Goal: Information Seeking & Learning: Learn about a topic

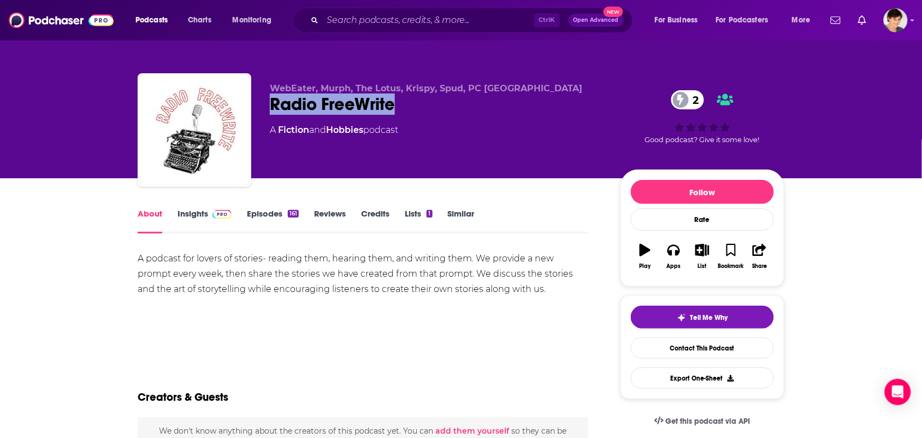
drag, startPoint x: 388, startPoint y: 103, endPoint x: 269, endPoint y: 116, distance: 119.9
click at [269, 116] on div "WebEater, Murph, The Lotus, Krispy, Spud, PC Nottingham Radio FreeWrite 2 A Fic…" at bounding box center [461, 132] width 647 height 118
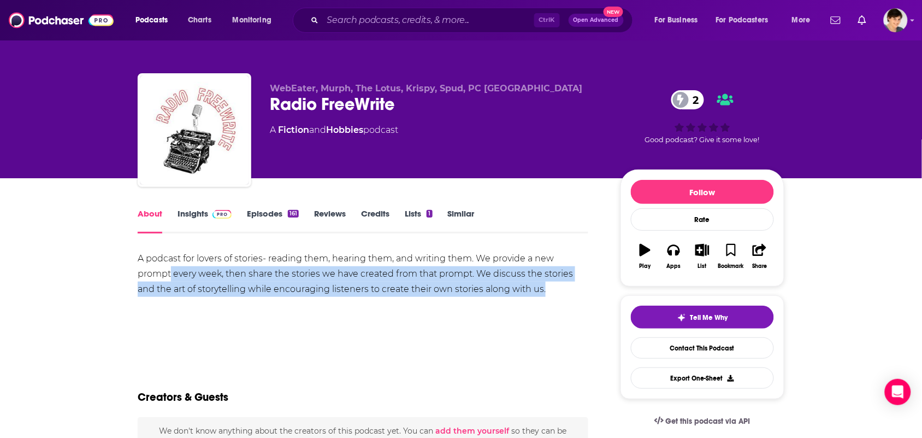
drag, startPoint x: 546, startPoint y: 290, endPoint x: 178, endPoint y: 269, distance: 369.3
click at [174, 271] on div "A podcast for lovers of stories- reading them, hearing them, and writing them. …" at bounding box center [363, 274] width 451 height 46
click at [198, 299] on div "A podcast for lovers of stories- reading them, hearing them, and writing them. …" at bounding box center [363, 289] width 451 height 76
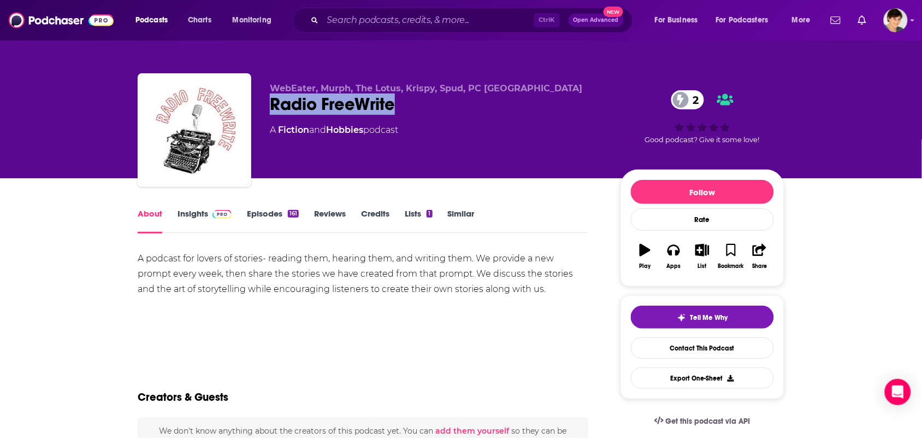
drag, startPoint x: 418, startPoint y: 99, endPoint x: 280, endPoint y: 94, distance: 137.8
click at [271, 107] on div "Radio FreeWrite 2" at bounding box center [436, 103] width 333 height 21
copy h1 "Radio FreeWrite"
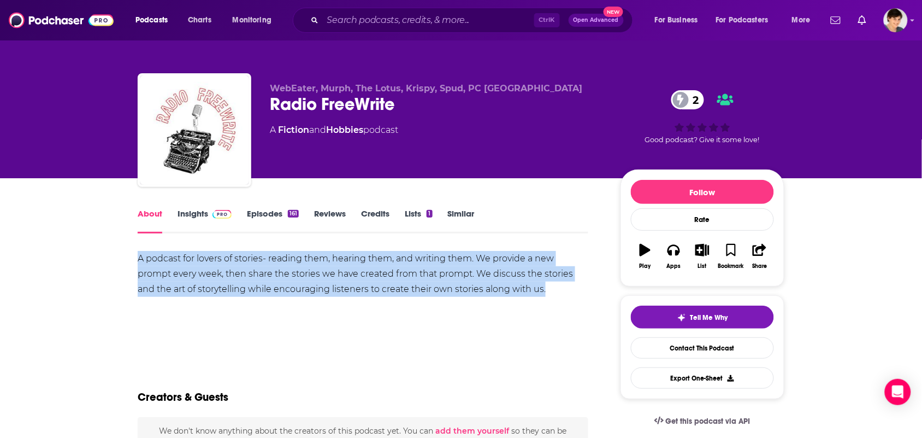
drag, startPoint x: 547, startPoint y: 288, endPoint x: 125, endPoint y: 255, distance: 423.6
copy div "A podcast for lovers of stories- reading them, hearing them, and writing them. …"
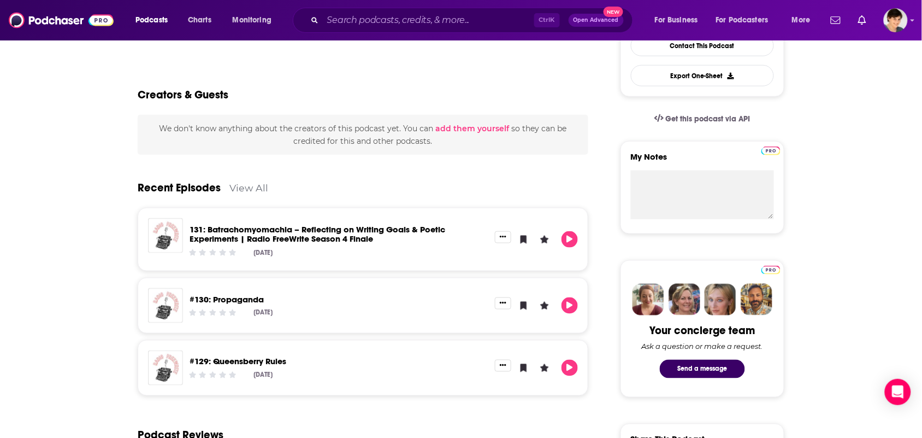
scroll to position [137, 0]
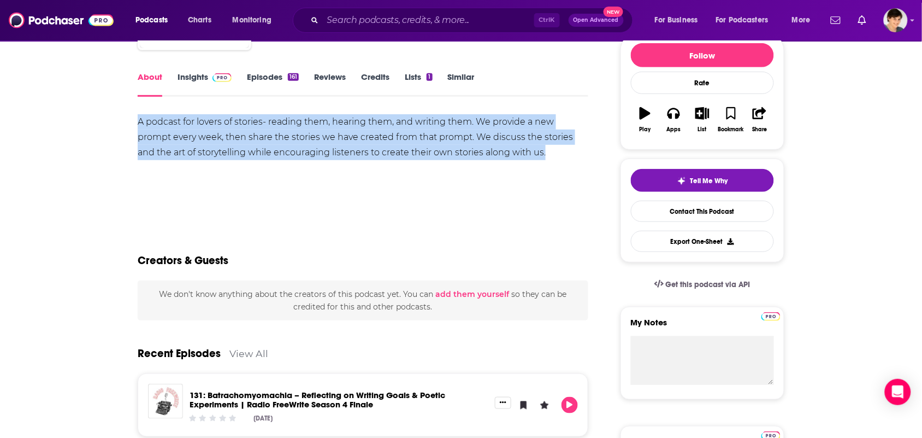
click at [192, 86] on link "Insights" at bounding box center [205, 84] width 54 height 25
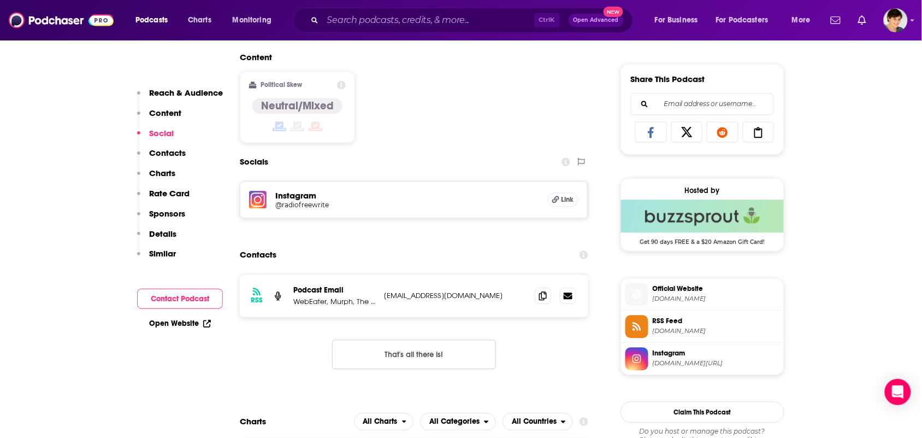
scroll to position [683, 0]
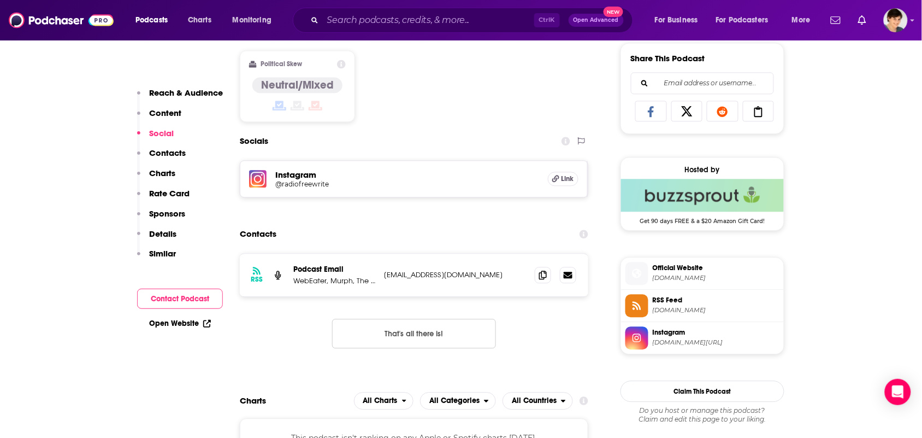
click at [665, 343] on span "Instagram instagram.com/radiofreewrite" at bounding box center [714, 337] width 131 height 22
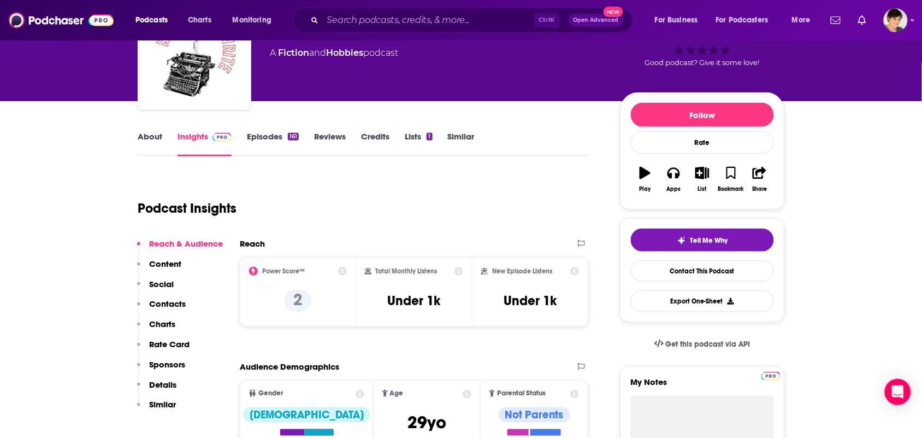
scroll to position [0, 0]
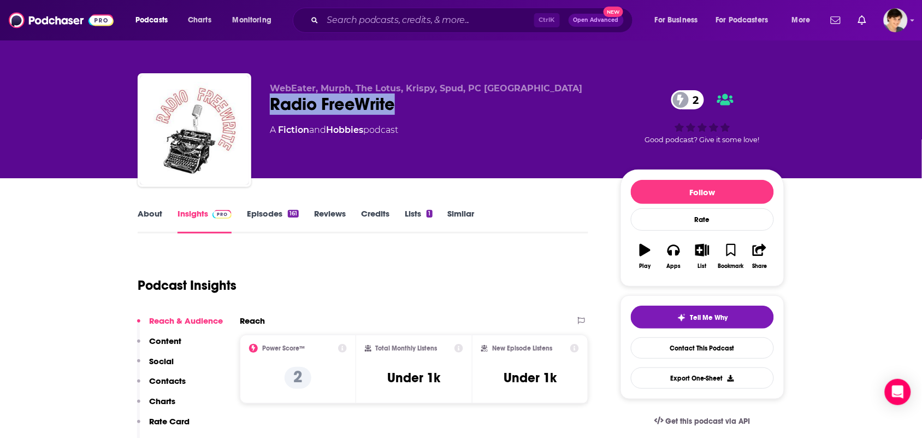
drag, startPoint x: 411, startPoint y: 111, endPoint x: 263, endPoint y: 107, distance: 148.7
click at [263, 107] on div "WebEater, Murph, The Lotus, Krispy, Spud, PC Nottingham Radio FreeWrite 2 A Fic…" at bounding box center [461, 132] width 647 height 118
copy h2 "Radio FreeWrite"
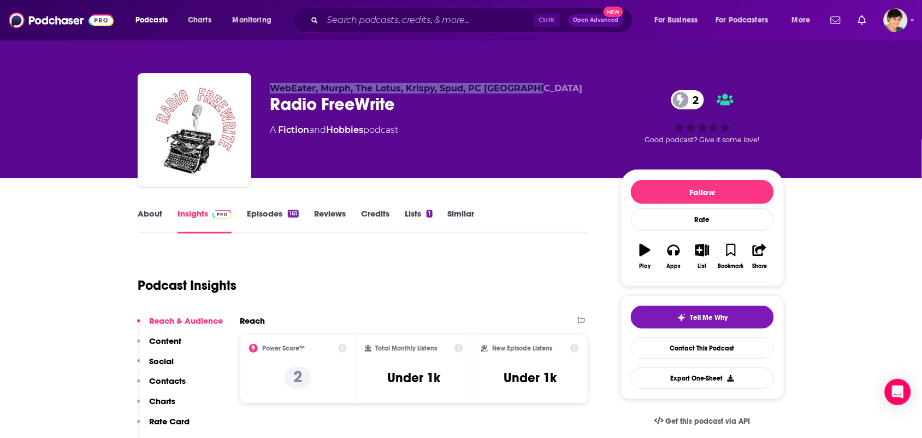
drag, startPoint x: 544, startPoint y: 91, endPoint x: 272, endPoint y: 88, distance: 272.1
click at [272, 88] on p "WebEater, Murph, The Lotus, Krispy, Spud, PC Nottingham" at bounding box center [436, 88] width 333 height 10
copy span "WebEater, Murph, The Lotus, Krispy, Spud, PC Nottingham"
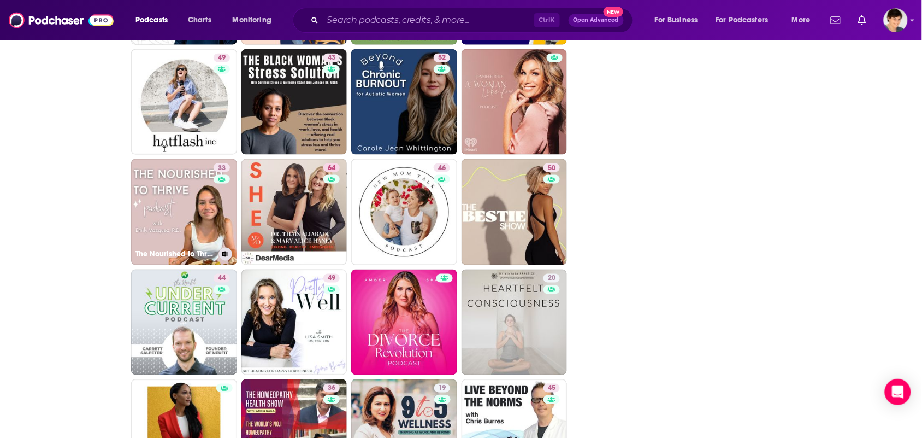
scroll to position [1571, 0]
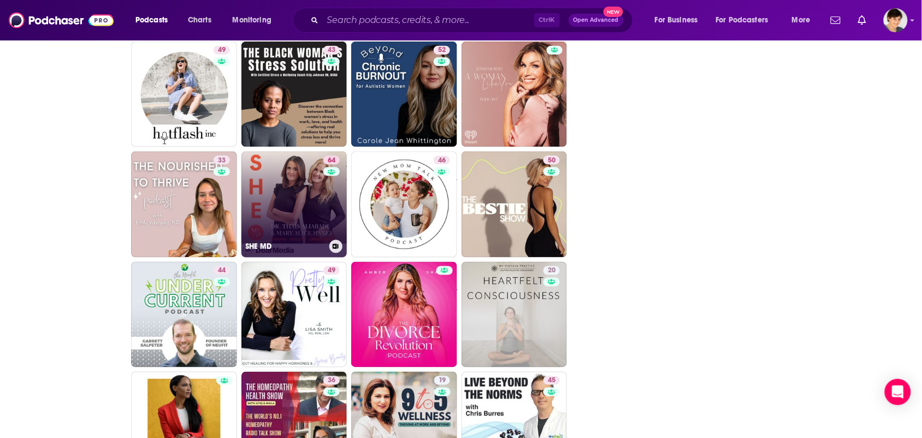
drag, startPoint x: 302, startPoint y: 201, endPoint x: 310, endPoint y: 205, distance: 8.8
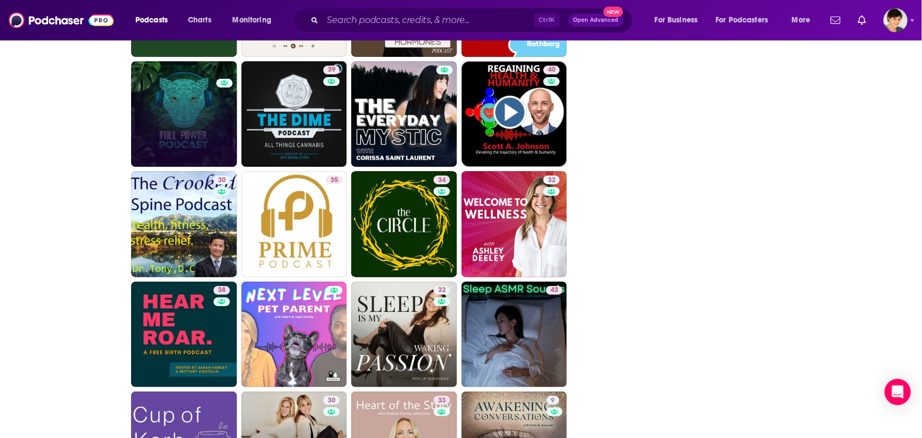
scroll to position [2390, 0]
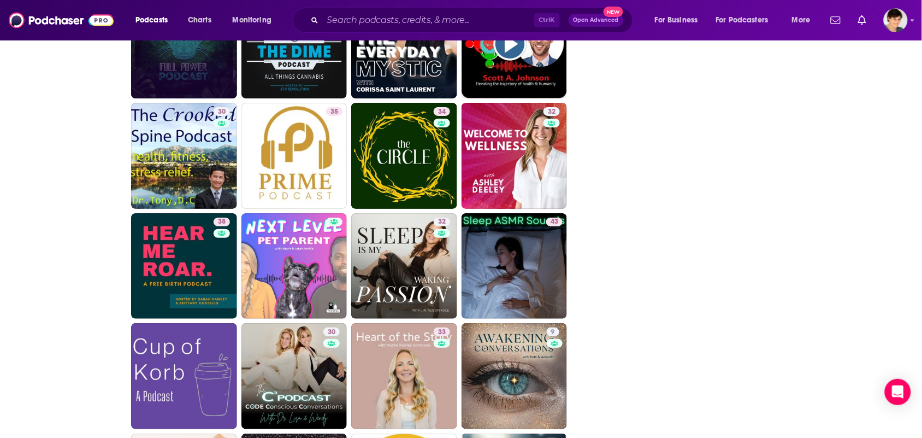
drag, startPoint x: 496, startPoint y: 242, endPoint x: 47, endPoint y: 349, distance: 461.0
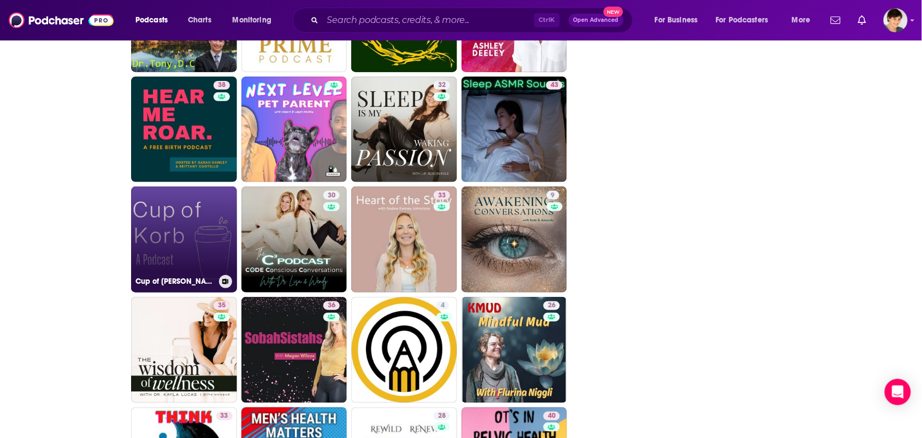
scroll to position [2591, 0]
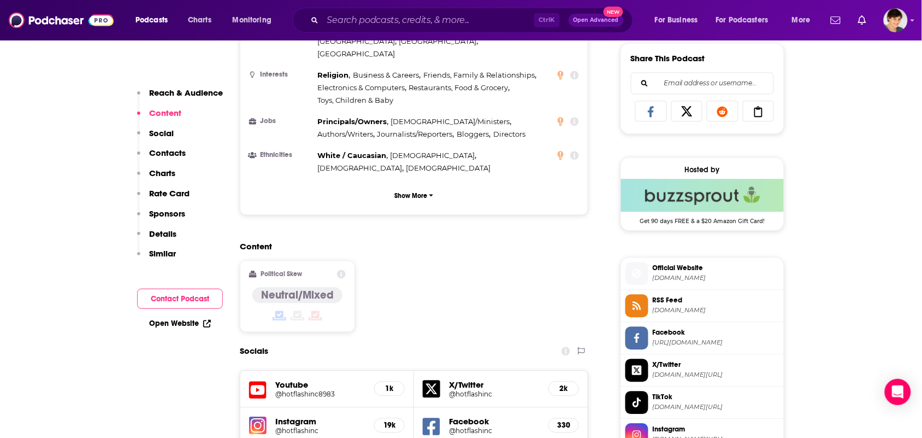
scroll to position [956, 0]
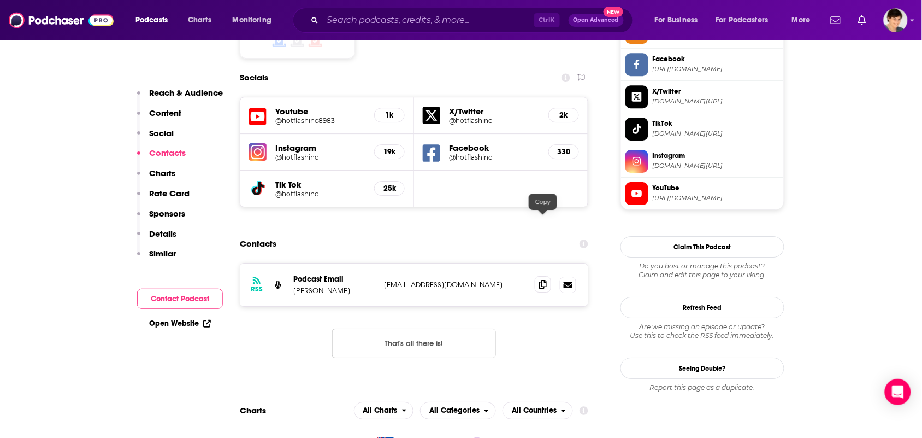
click at [549, 276] on span at bounding box center [543, 284] width 16 height 16
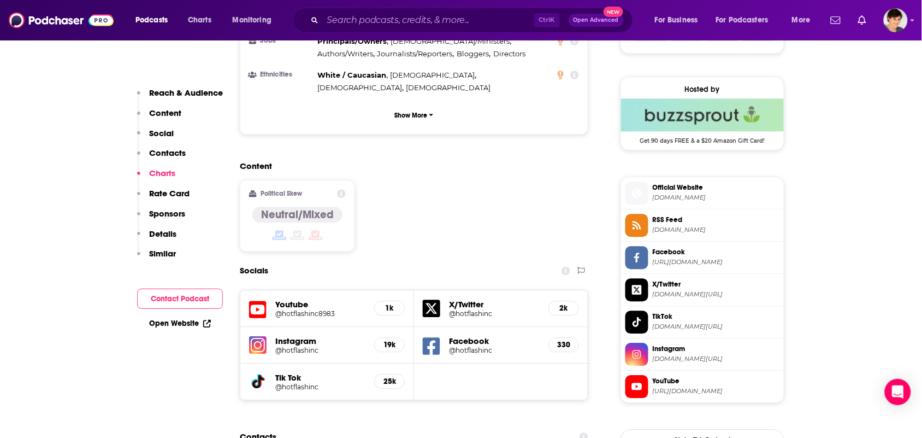
scroll to position [751, 0]
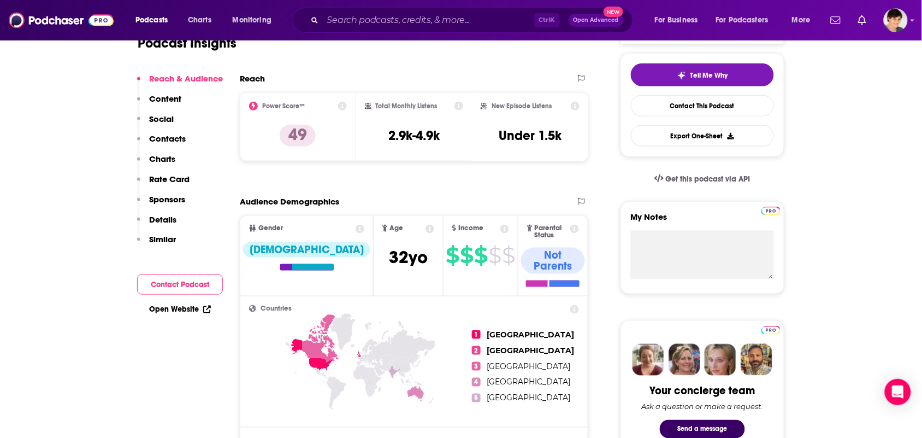
scroll to position [68, 0]
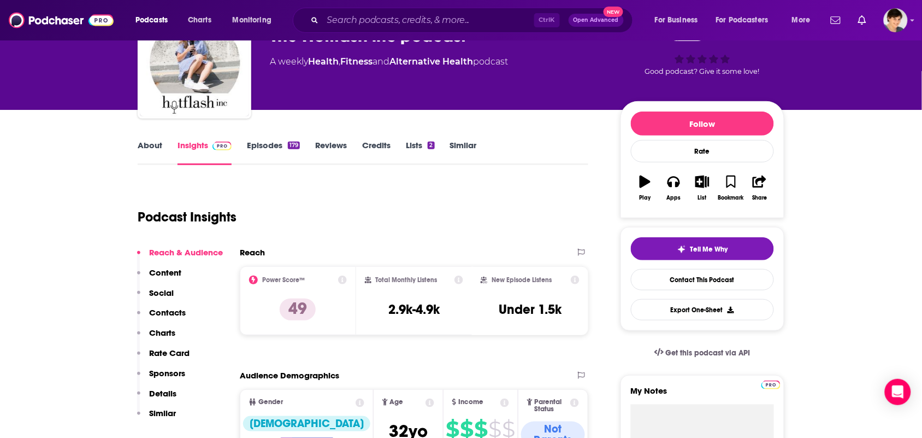
click at [144, 143] on link "About" at bounding box center [150, 152] width 25 height 25
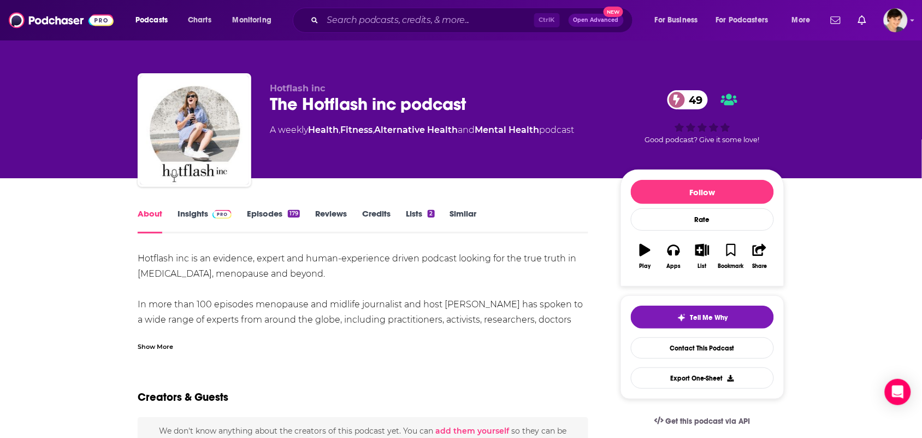
click at [153, 342] on div "Show More" at bounding box center [156, 345] width 36 height 10
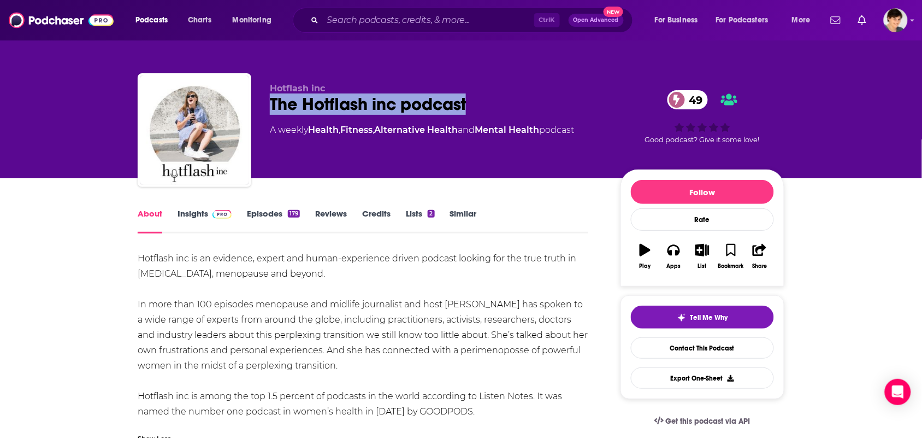
drag, startPoint x: 471, startPoint y: 101, endPoint x: 267, endPoint y: 108, distance: 204.5
click at [267, 108] on div "Hotflash inc The Hotflash inc podcast 49 A weekly Health , Fitness , Alternativ…" at bounding box center [461, 132] width 647 height 118
copy h1 "The Hotflash inc podcast"
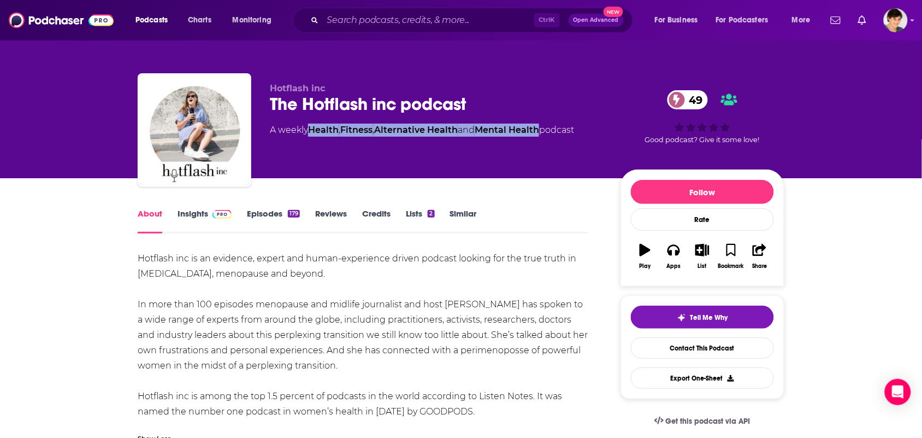
drag, startPoint x: 548, startPoint y: 142, endPoint x: 314, endPoint y: 143, distance: 233.8
click at [314, 143] on div "Hotflash inc The Hotflash inc podcast 49 A weekly Health , Fitness , Alternativ…" at bounding box center [436, 126] width 333 height 87
copy div "Health , Fitness , Alternative Health and Mental Health"
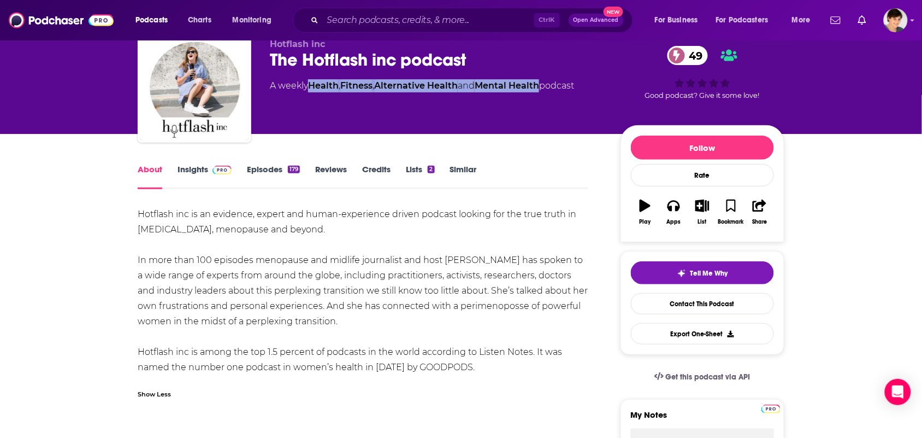
scroll to position [68, 0]
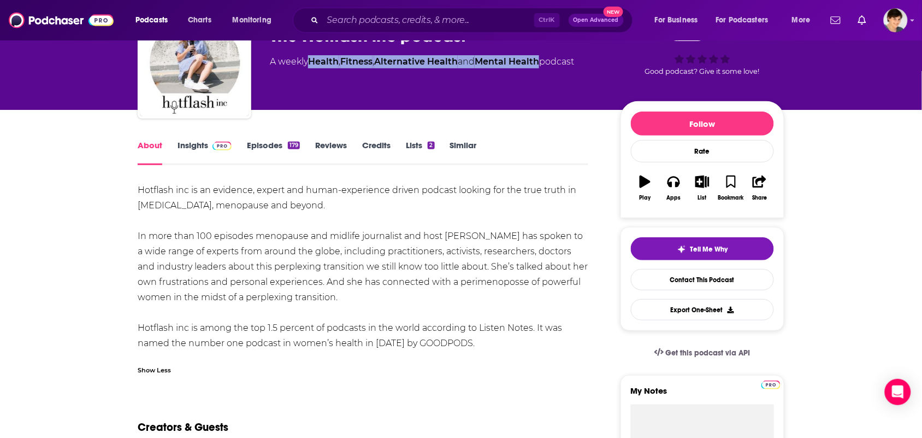
drag, startPoint x: 512, startPoint y: 343, endPoint x: 139, endPoint y: 187, distance: 404.1
click at [139, 187] on div "Hotflash inc is an evidence, expert and human-experience driven podcast looking…" at bounding box center [363, 266] width 451 height 168
copy div "Hotflash inc is an evidence, expert and human-experience driven podcast looking…"
click at [474, 216] on div "Hotflash inc is an evidence, expert and human-experience driven podcast looking…" at bounding box center [363, 266] width 451 height 168
click at [577, 195] on div "Hotflash inc is an evidence, expert and human-experience driven podcast looking…" at bounding box center [363, 266] width 451 height 168
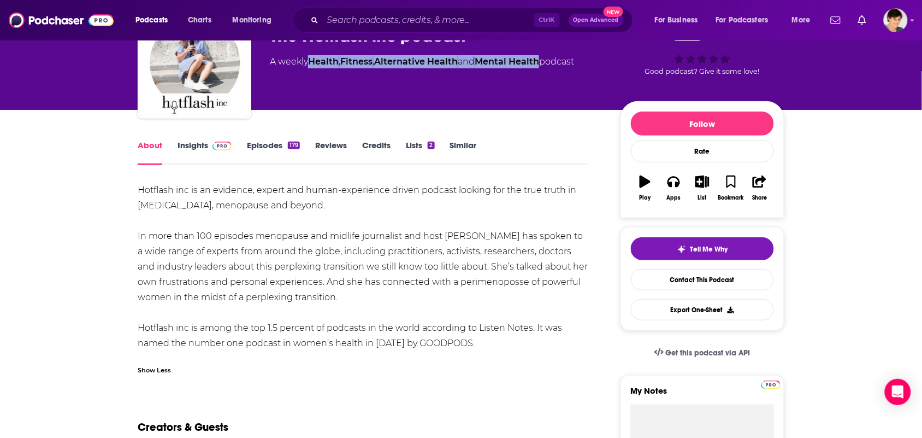
click at [567, 308] on div "Hotflash inc is an evidence, expert and human-experience driven podcast looking…" at bounding box center [363, 266] width 451 height 168
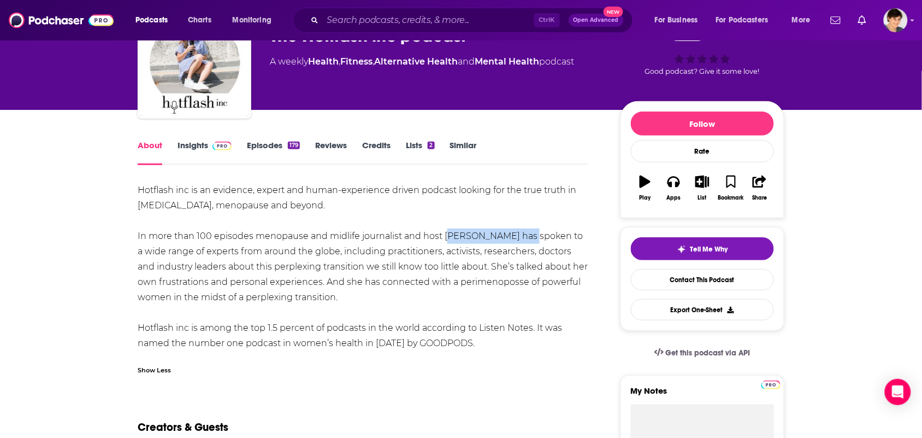
drag, startPoint x: 533, startPoint y: 238, endPoint x: 444, endPoint y: 243, distance: 89.2
click at [444, 243] on div "Hotflash inc is an evidence, expert and human-experience driven podcast looking…" at bounding box center [363, 266] width 451 height 168
copy div "Ann Marie McQueen"
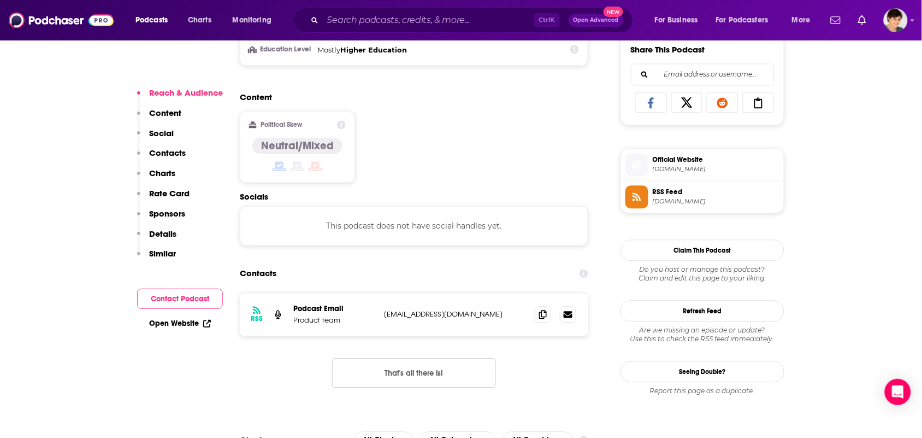
scroll to position [751, 0]
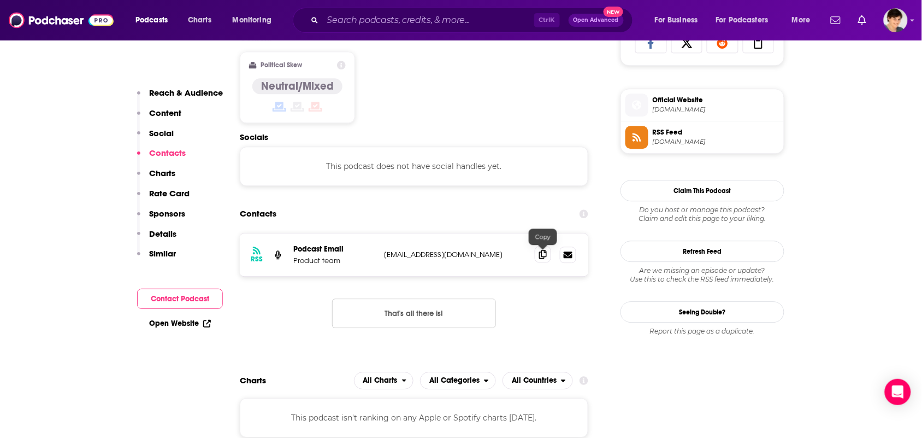
click at [546, 252] on icon at bounding box center [543, 254] width 8 height 9
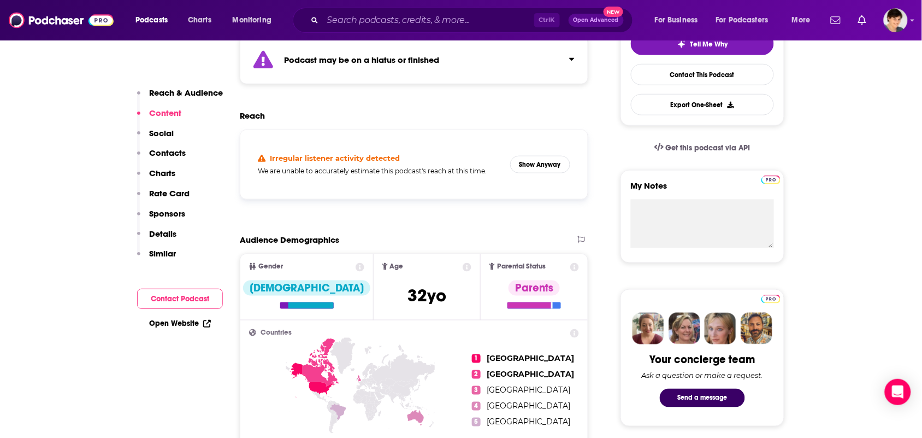
scroll to position [0, 0]
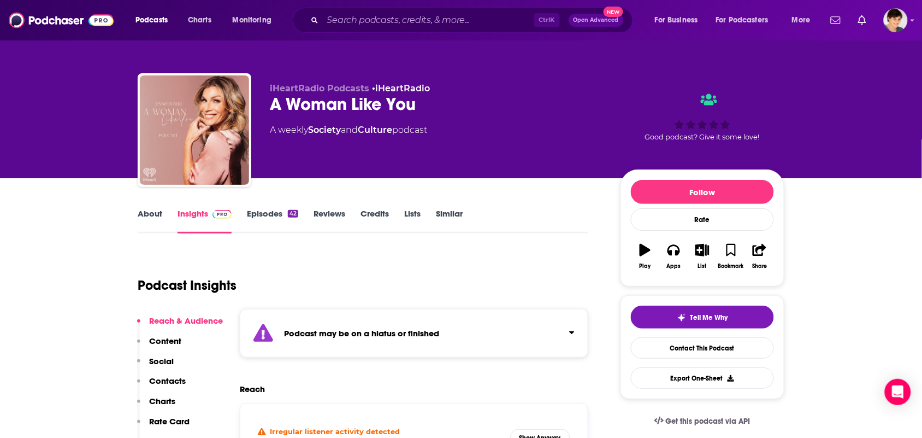
click at [149, 210] on link "About" at bounding box center [150, 220] width 25 height 25
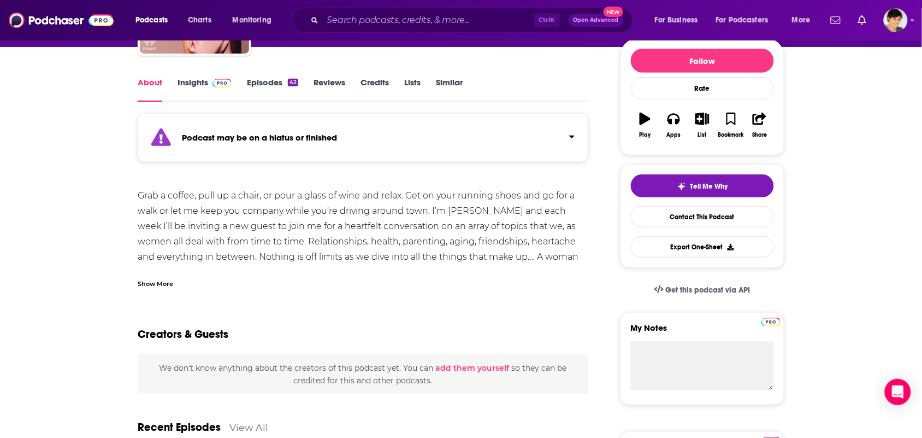
scroll to position [137, 0]
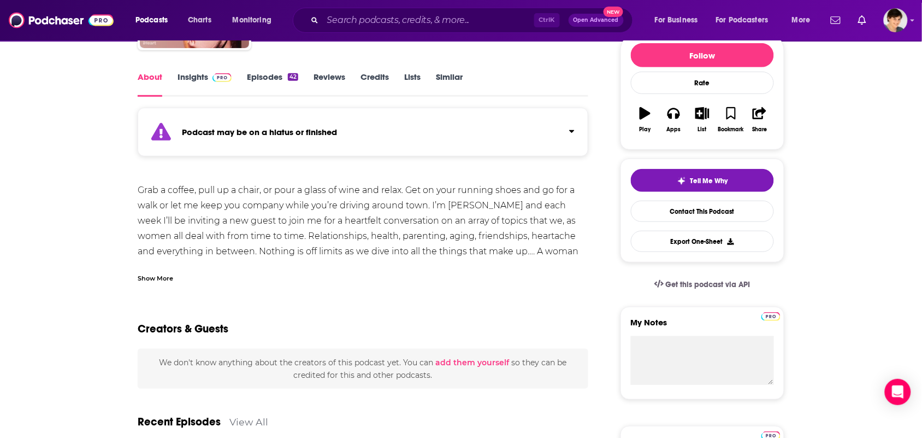
click at [173, 274] on div "Show More" at bounding box center [156, 277] width 36 height 10
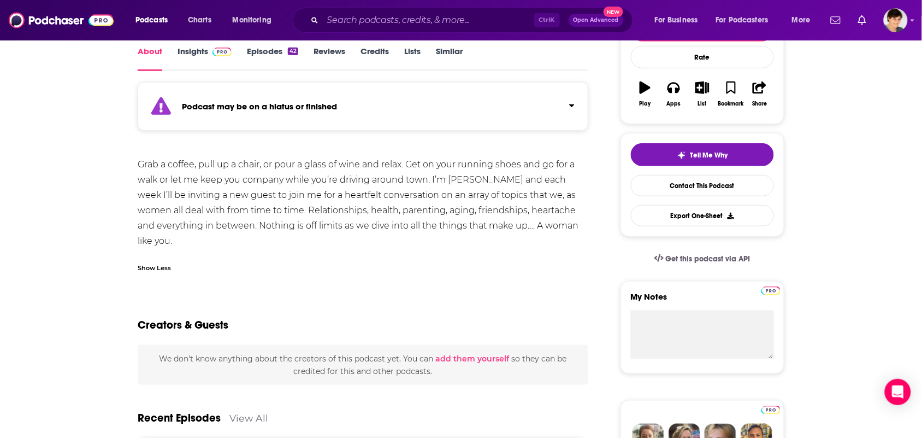
scroll to position [68, 0]
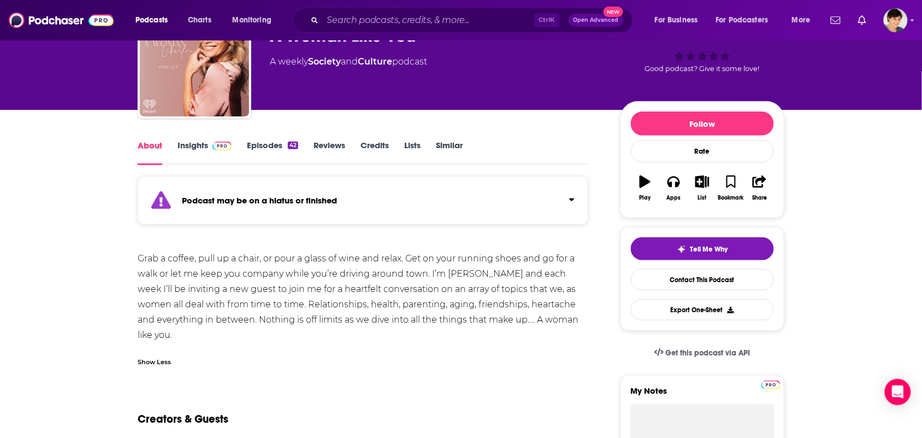
click at [164, 148] on div "About" at bounding box center [158, 152] width 40 height 25
click at [194, 153] on link "Insights" at bounding box center [205, 152] width 54 height 25
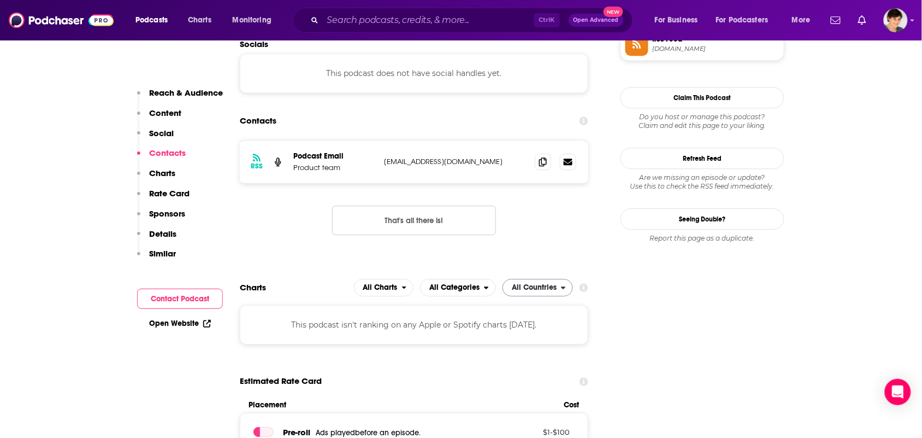
scroll to position [888, 0]
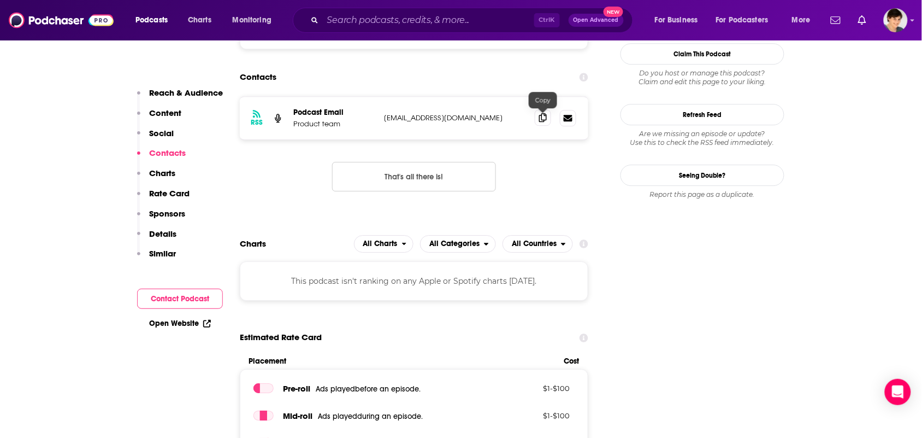
click at [543, 125] on span at bounding box center [543, 117] width 16 height 16
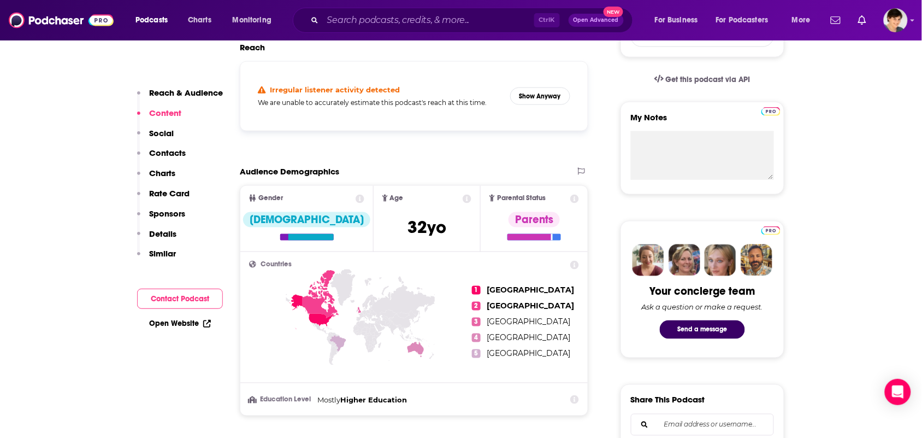
scroll to position [0, 0]
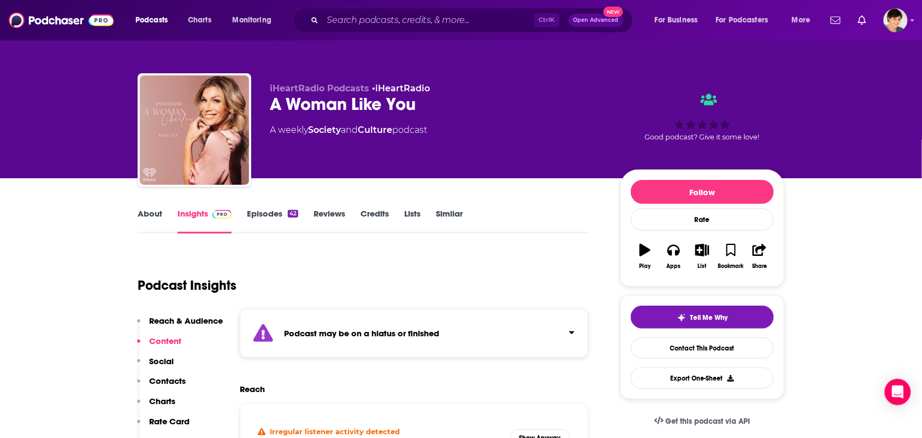
click at [140, 214] on link "About" at bounding box center [150, 220] width 25 height 25
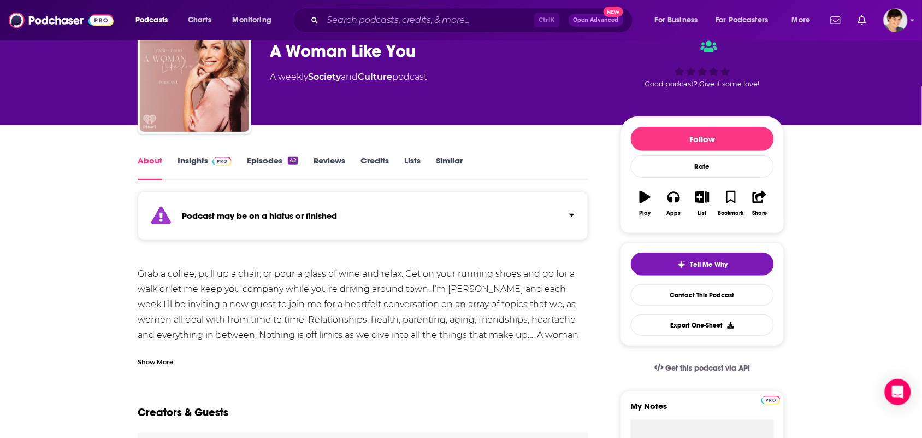
scroll to position [68, 0]
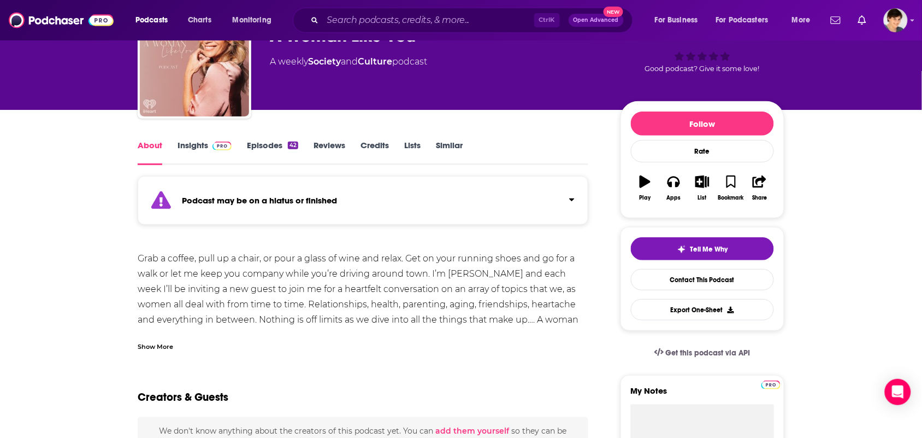
click at [167, 344] on div "Show More" at bounding box center [156, 345] width 36 height 10
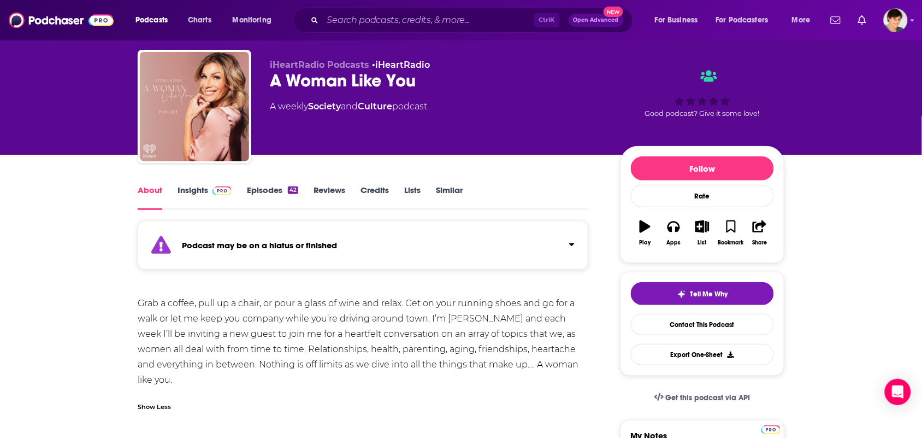
scroll to position [0, 0]
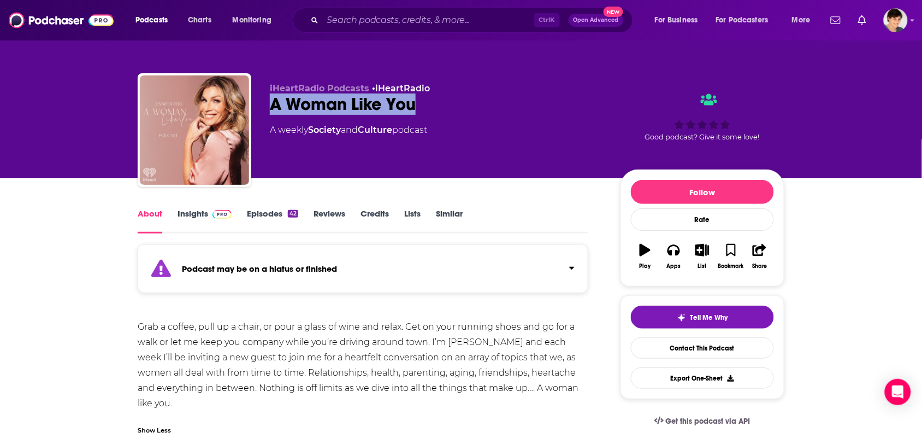
drag, startPoint x: 432, startPoint y: 97, endPoint x: 262, endPoint y: 112, distance: 170.6
click at [262, 112] on div "iHeartRadio Podcasts • iHeartRadio A Woman Like You A weekly Society and Cultur…" at bounding box center [461, 132] width 647 height 118
copy h1 "A Woman Like You"
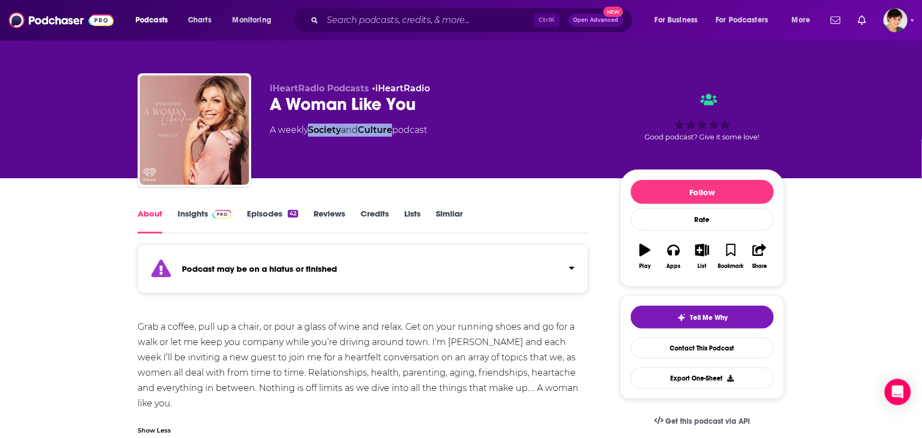
drag, startPoint x: 396, startPoint y: 135, endPoint x: 309, endPoint y: 140, distance: 87.6
click at [309, 140] on div "iHeartRadio Podcasts • iHeartRadio A Woman Like You A weekly Society and Cultur…" at bounding box center [436, 126] width 333 height 87
click at [310, 140] on div "iHeartRadio Podcasts • iHeartRadio A Woman Like You A weekly Society and Cultur…" at bounding box center [436, 126] width 333 height 87
drag, startPoint x: 399, startPoint y: 138, endPoint x: 310, endPoint y: 138, distance: 89.1
click at [310, 138] on div "iHeartRadio Podcasts • iHeartRadio A Woman Like You A weekly Society and Cultur…" at bounding box center [436, 126] width 333 height 87
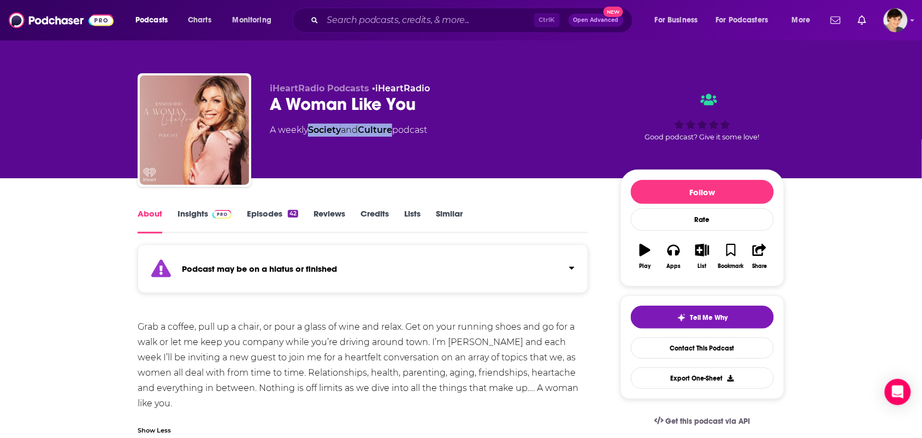
copy div "Society and Culture"
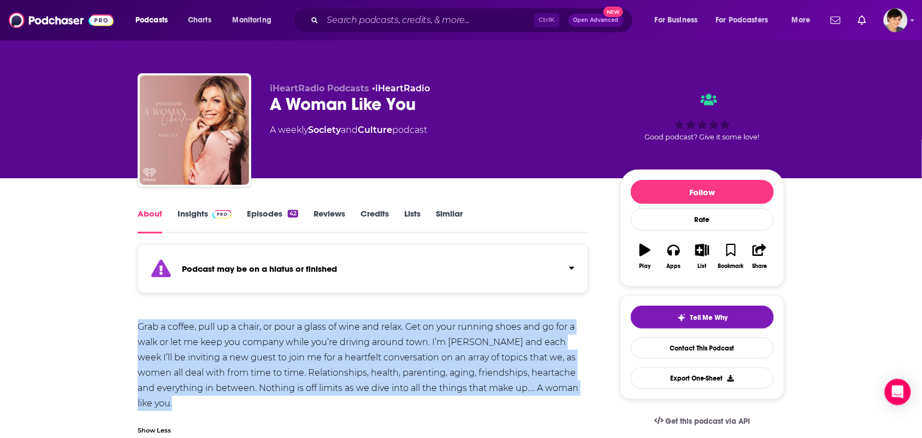
drag, startPoint x: 159, startPoint y: 368, endPoint x: 135, endPoint y: 326, distance: 47.7
copy div "Grab a coffee, pull up a chair, or pour a glass of wine and relax. Get on your …"
click at [426, 407] on div "Grab a coffee, pull up a chair, or pour a glass of wine and relax. Get on your …" at bounding box center [363, 365] width 451 height 92
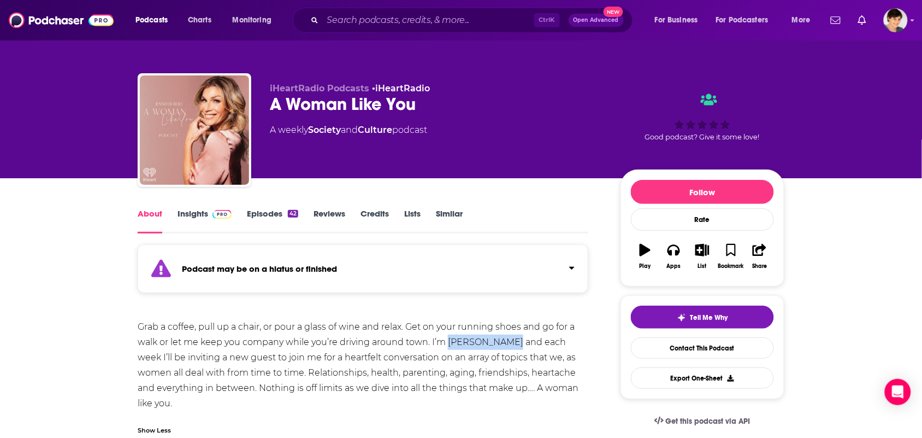
drag, startPoint x: 504, startPoint y: 345, endPoint x: 449, endPoint y: 342, distance: 55.2
click at [449, 342] on div "Grab a coffee, pull up a chair, or pour a glass of wine and relax. Get on your …" at bounding box center [363, 365] width 451 height 92
copy div "Jennifer Reid"
click at [197, 212] on link "Insights" at bounding box center [205, 220] width 54 height 25
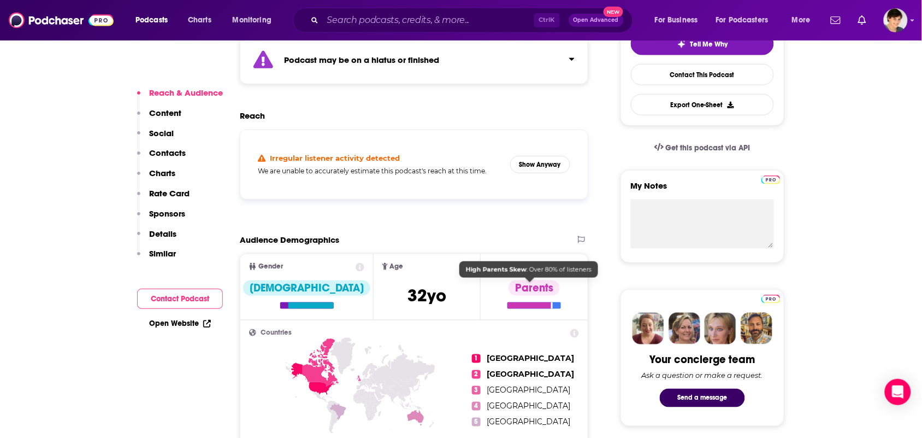
scroll to position [683, 0]
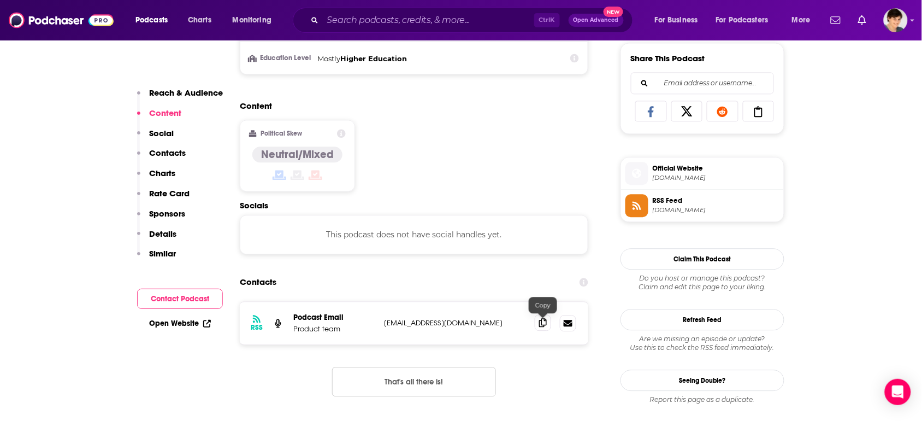
click at [545, 324] on icon at bounding box center [543, 322] width 8 height 9
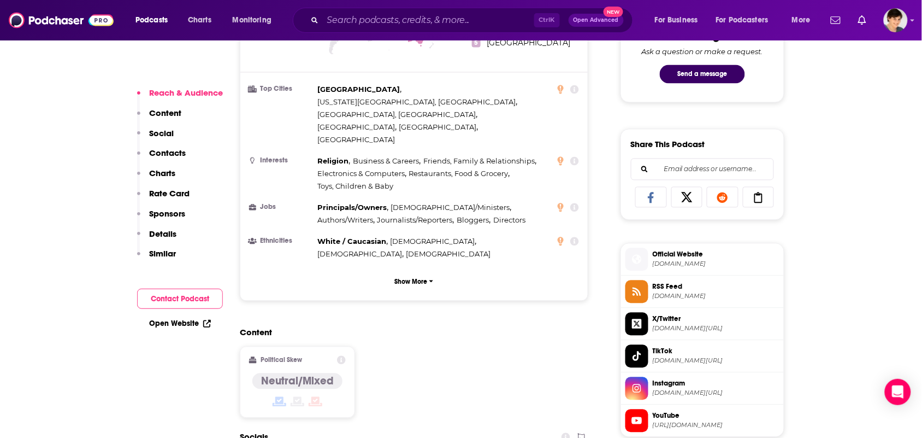
scroll to position [683, 0]
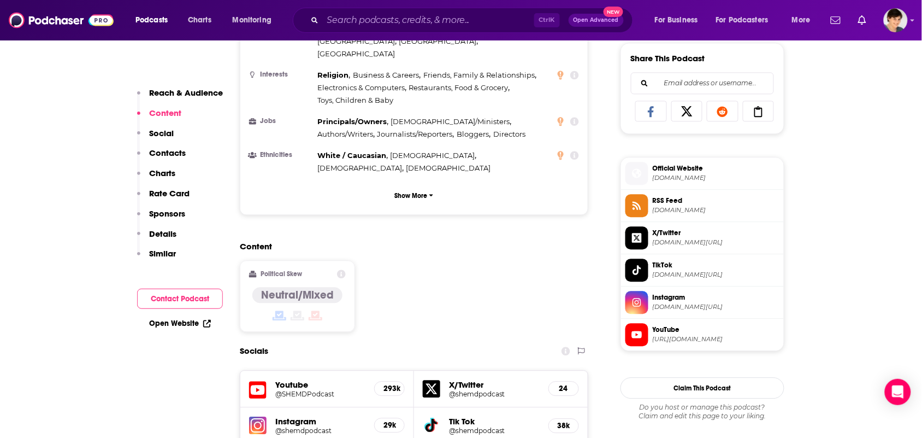
click at [544, 241] on div "Content Political Skew Neutral/Mixed" at bounding box center [414, 290] width 349 height 99
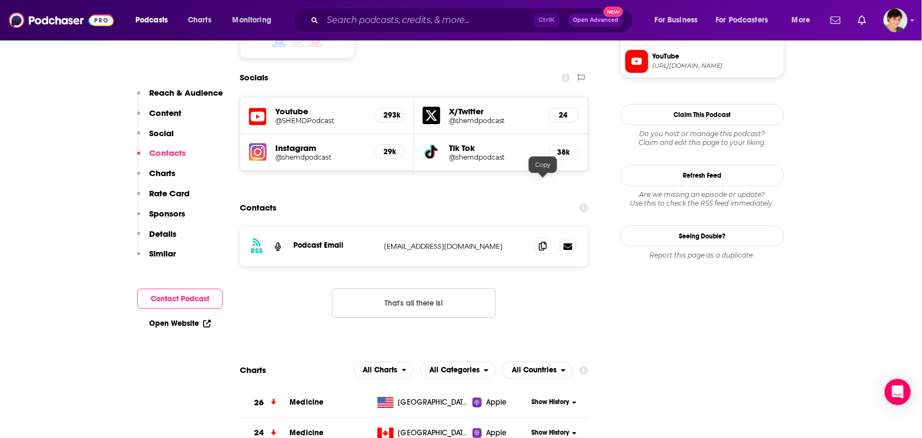
click at [543, 241] on icon at bounding box center [543, 245] width 8 height 9
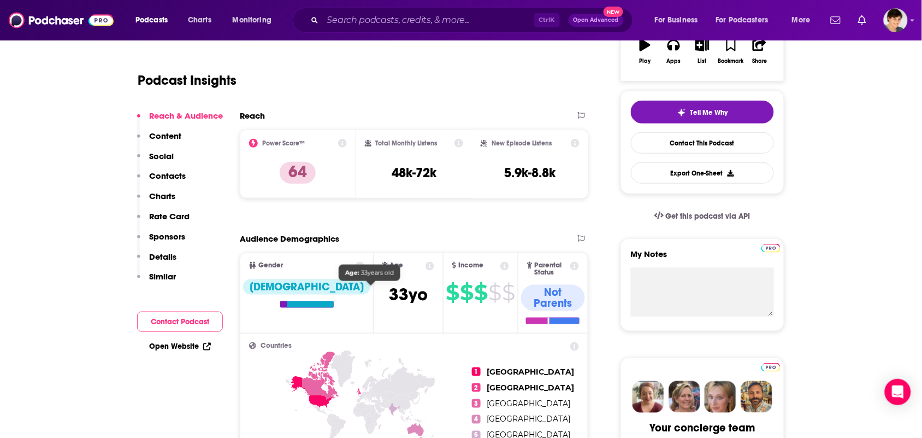
scroll to position [0, 0]
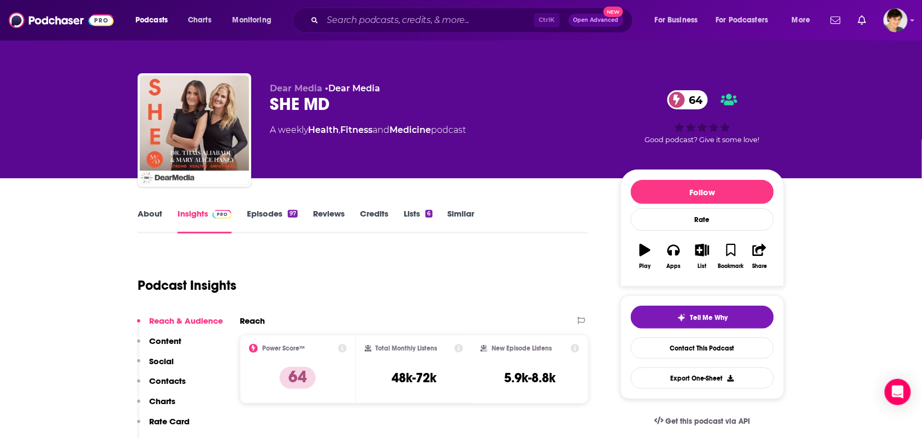
click at [138, 211] on link "About" at bounding box center [150, 220] width 25 height 25
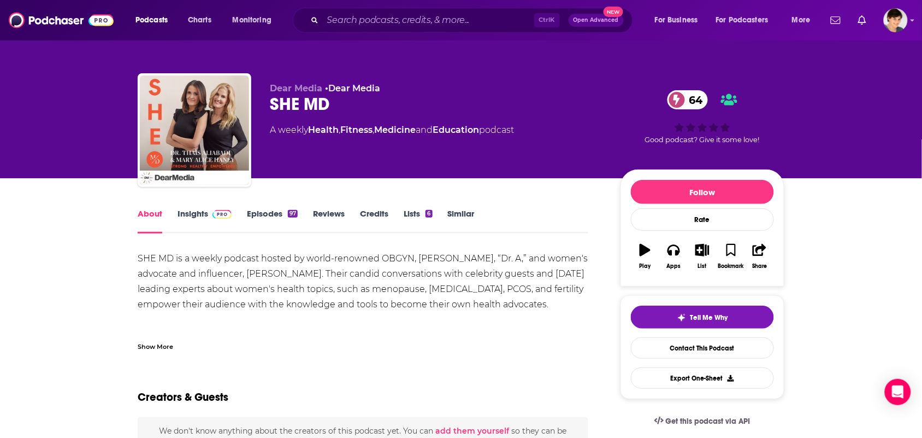
click at [154, 339] on div "Show More" at bounding box center [363, 342] width 451 height 19
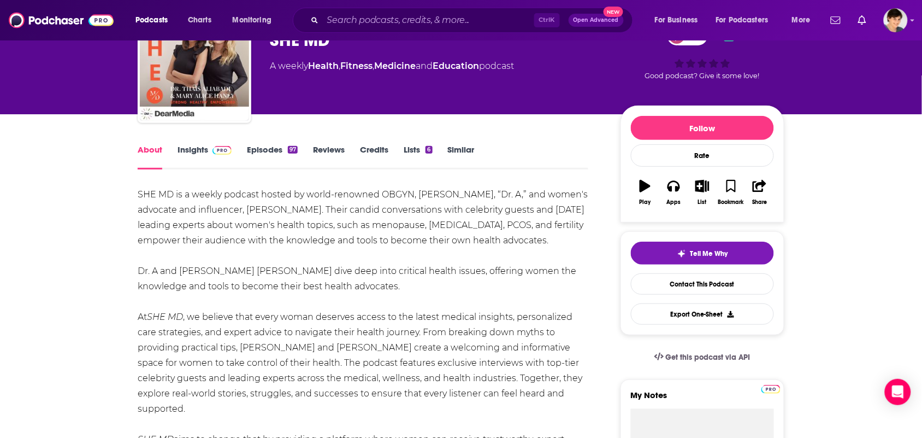
scroll to position [137, 0]
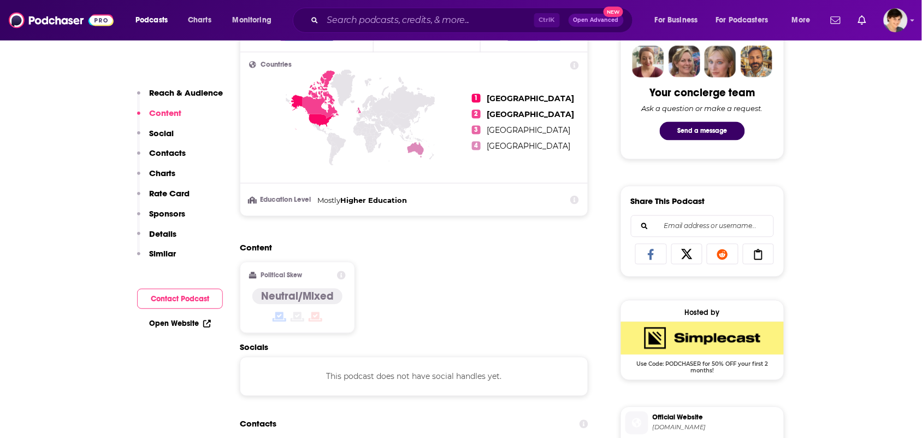
scroll to position [751, 0]
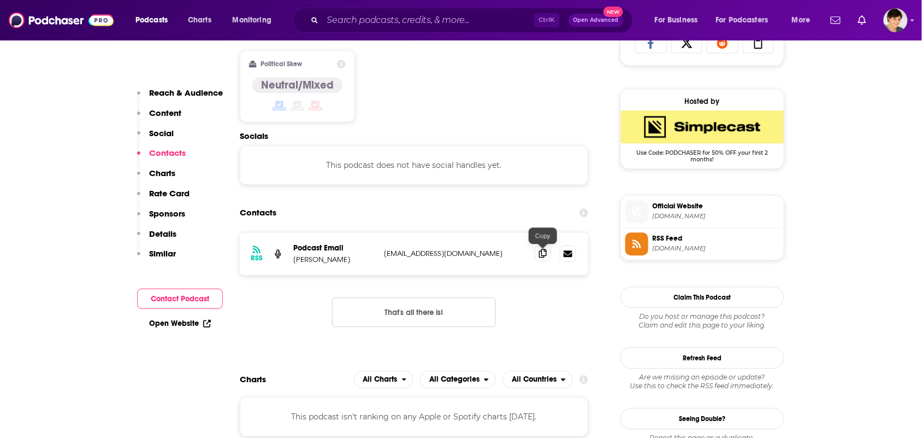
click at [545, 257] on icon at bounding box center [543, 253] width 8 height 9
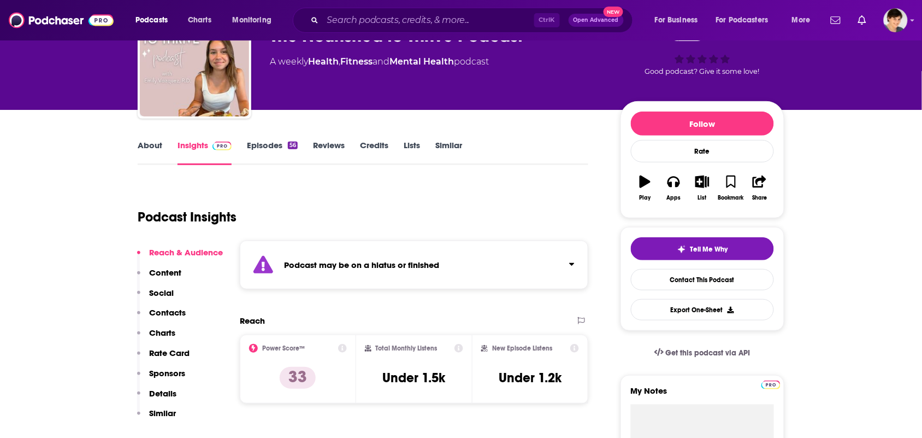
scroll to position [0, 0]
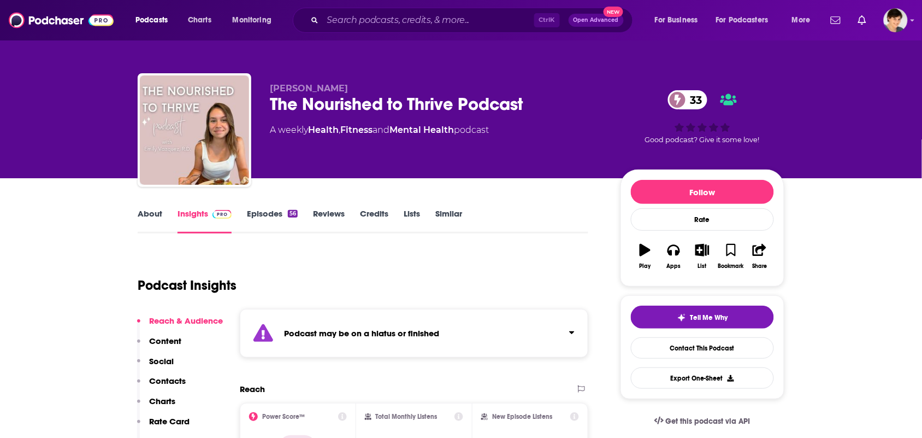
click at [144, 220] on link "About" at bounding box center [150, 220] width 25 height 25
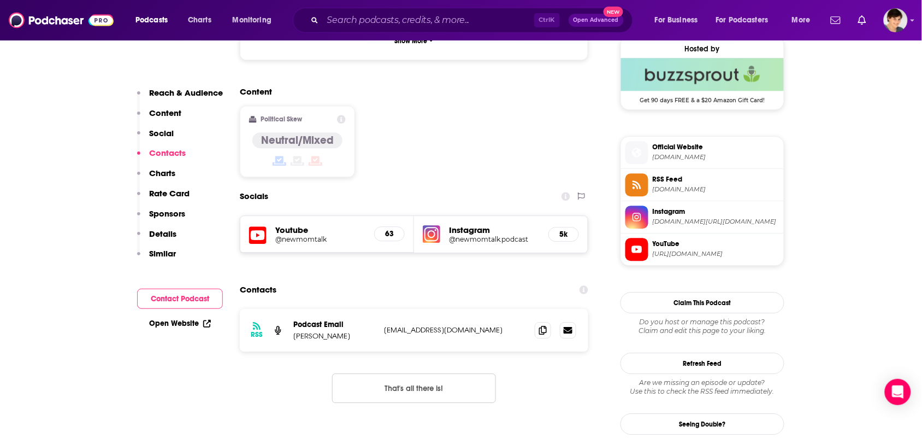
scroll to position [888, 0]
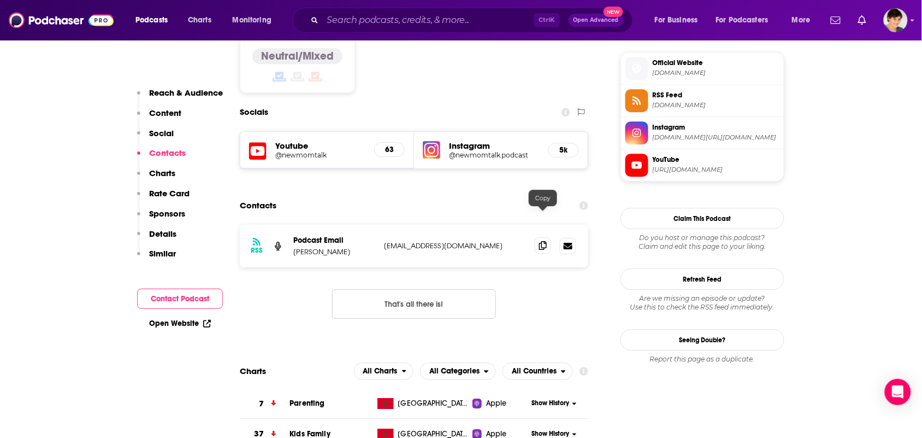
click at [539, 237] on span at bounding box center [543, 245] width 16 height 16
click at [547, 237] on span at bounding box center [543, 245] width 16 height 16
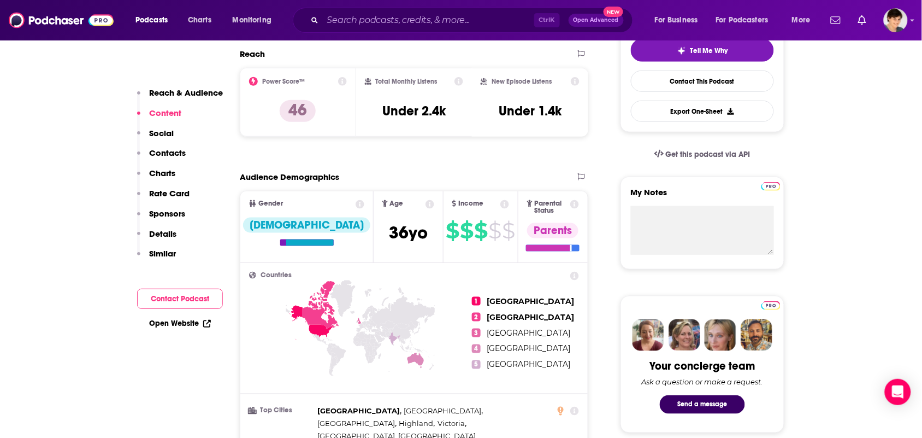
scroll to position [0, 0]
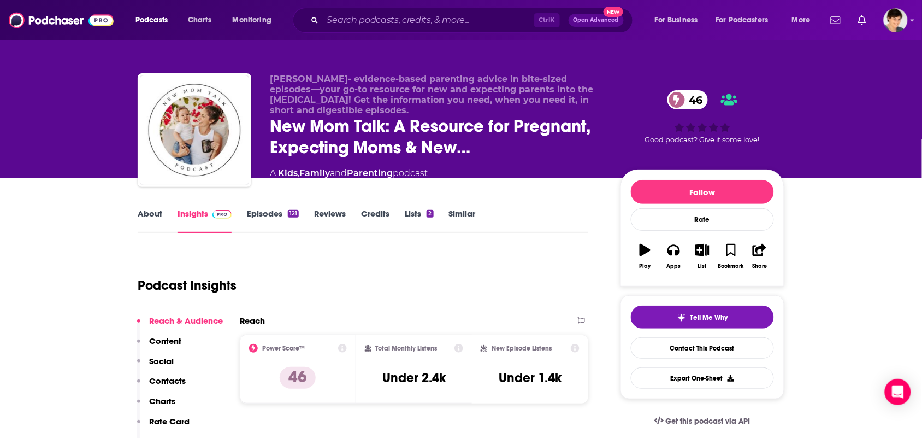
click at [149, 219] on link "About" at bounding box center [150, 220] width 25 height 25
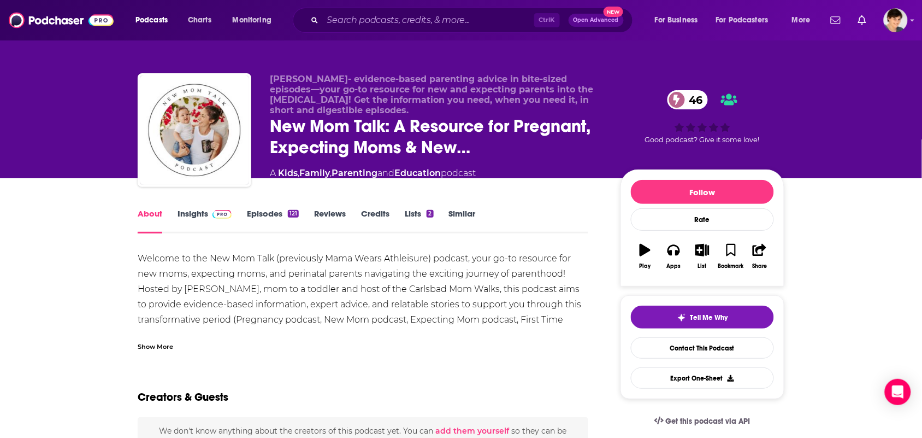
click at [154, 343] on div "Show More" at bounding box center [156, 345] width 36 height 10
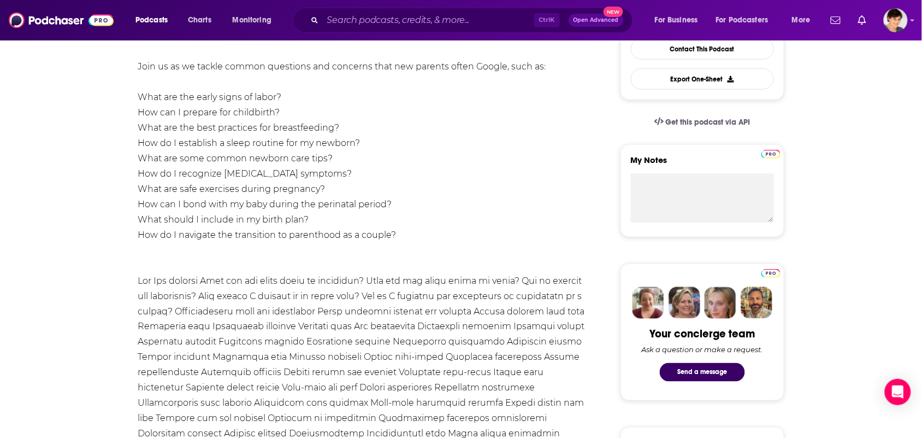
scroll to position [478, 0]
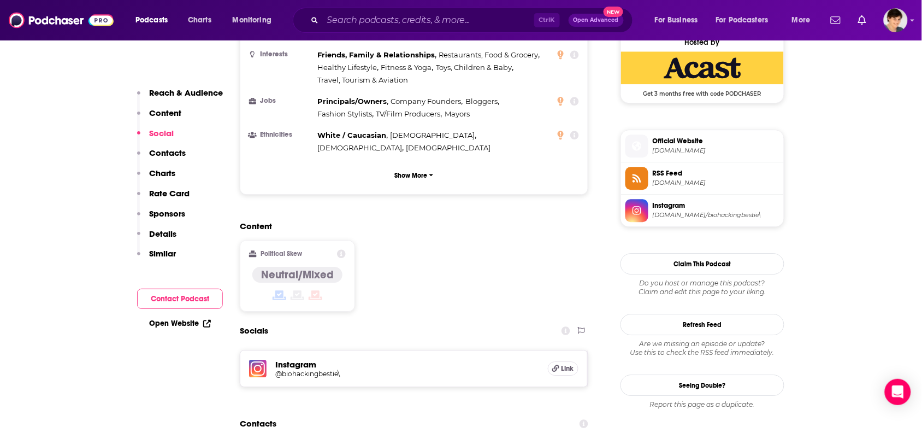
scroll to position [956, 0]
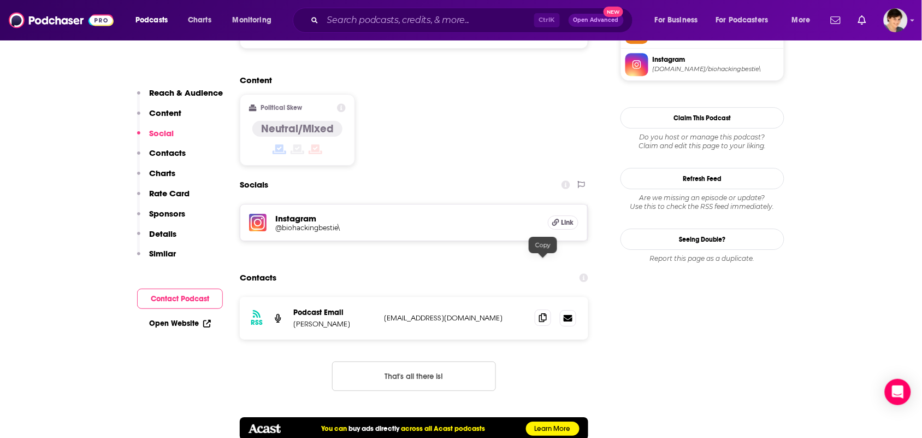
click at [545, 309] on span at bounding box center [543, 317] width 16 height 16
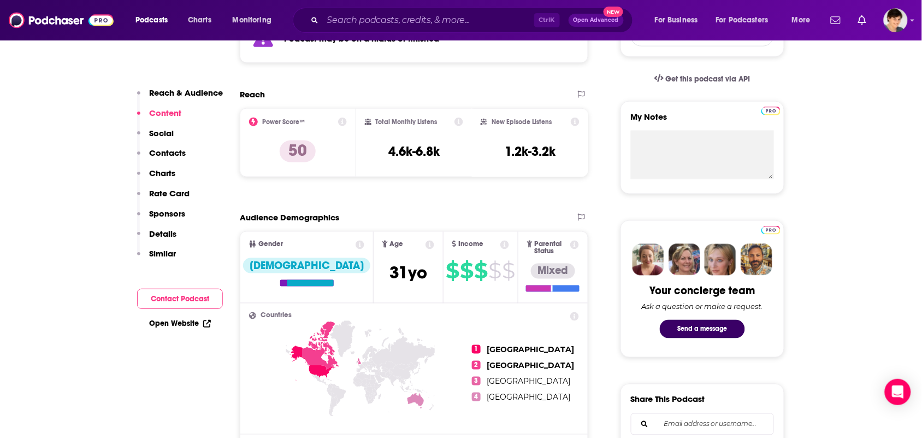
scroll to position [137, 0]
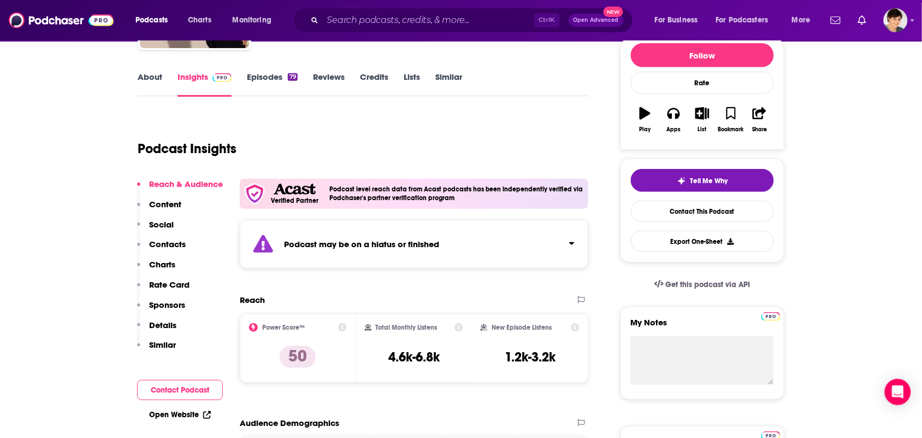
click at [149, 91] on link "About" at bounding box center [150, 84] width 25 height 25
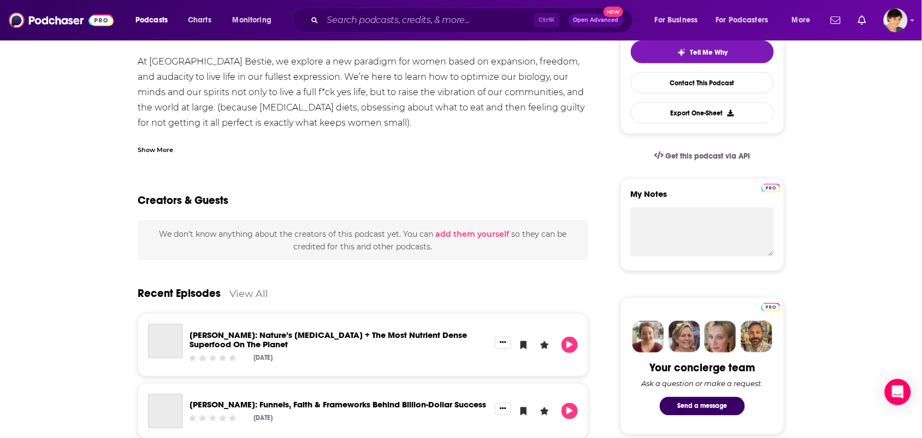
scroll to position [410, 0]
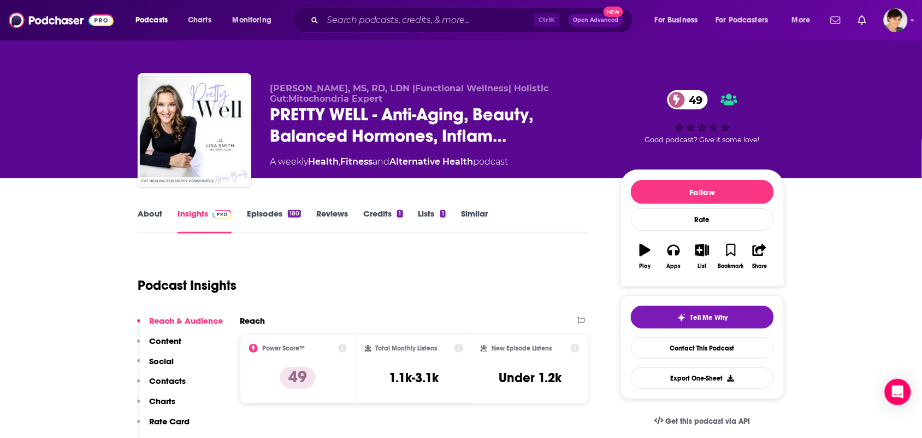
click at [149, 217] on link "About" at bounding box center [150, 220] width 25 height 25
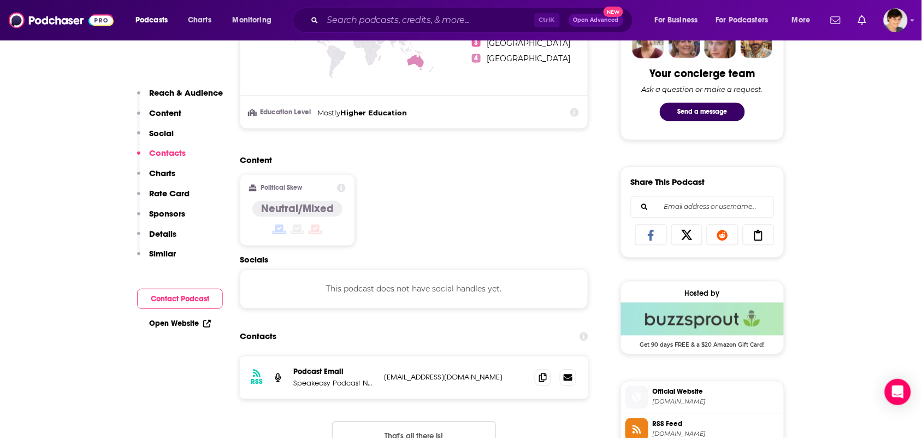
scroll to position [683, 0]
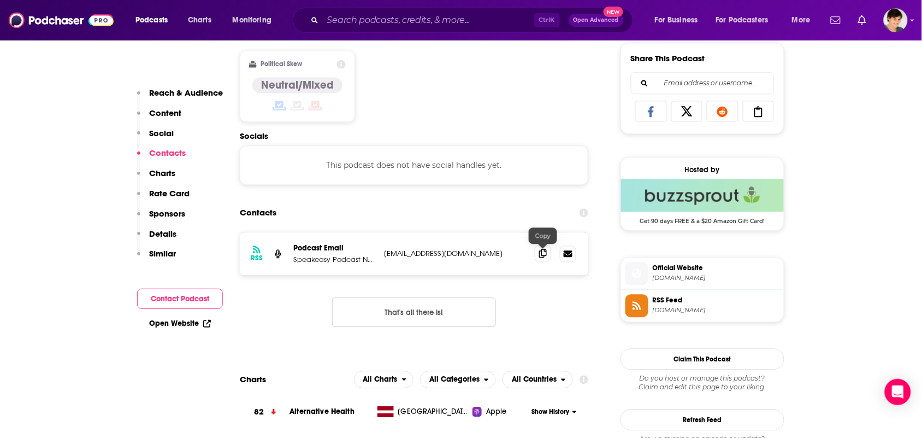
click at [535, 257] on span at bounding box center [543, 253] width 16 height 16
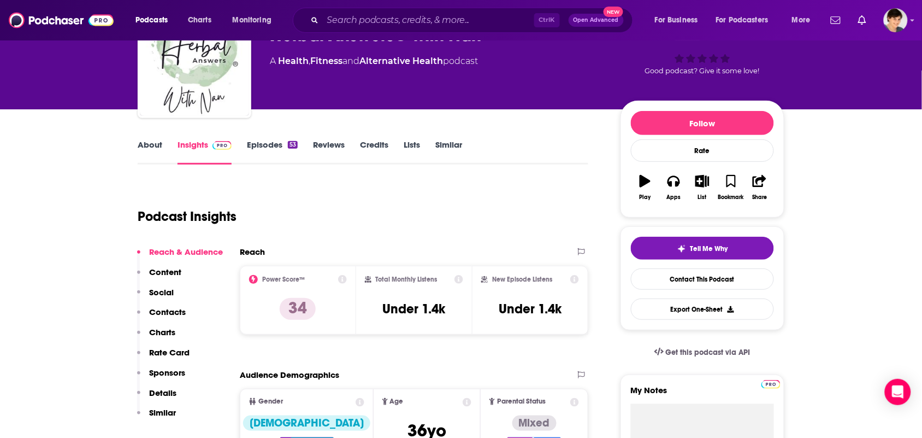
scroll to position [0, 0]
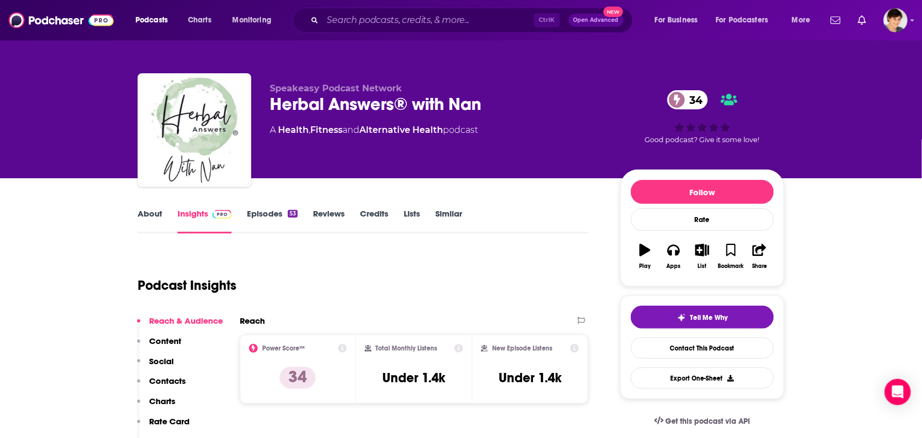
click at [146, 213] on link "About" at bounding box center [150, 220] width 25 height 25
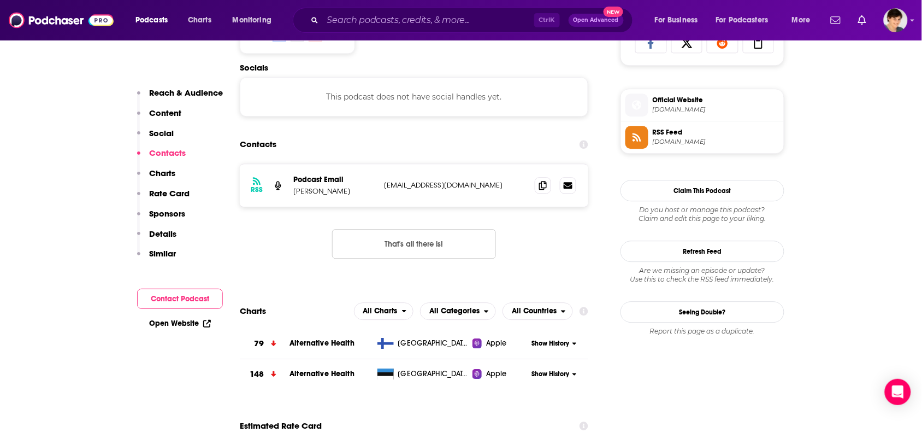
scroll to position [888, 0]
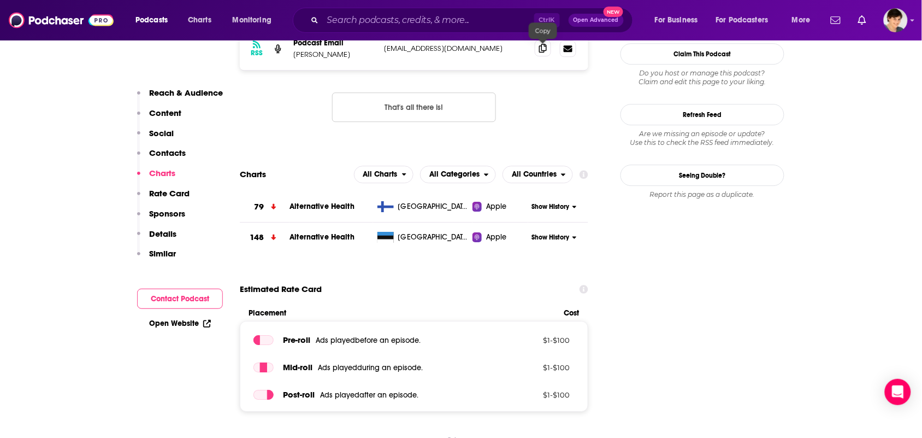
click at [545, 56] on span at bounding box center [543, 48] width 16 height 16
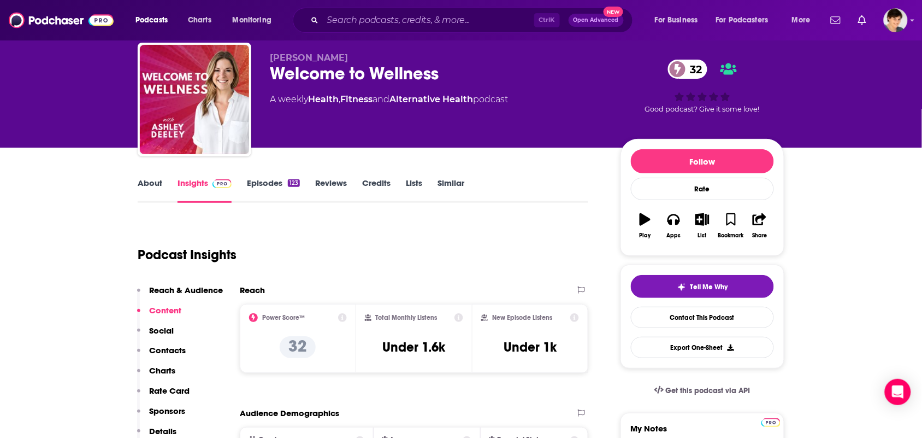
scroll to position [0, 0]
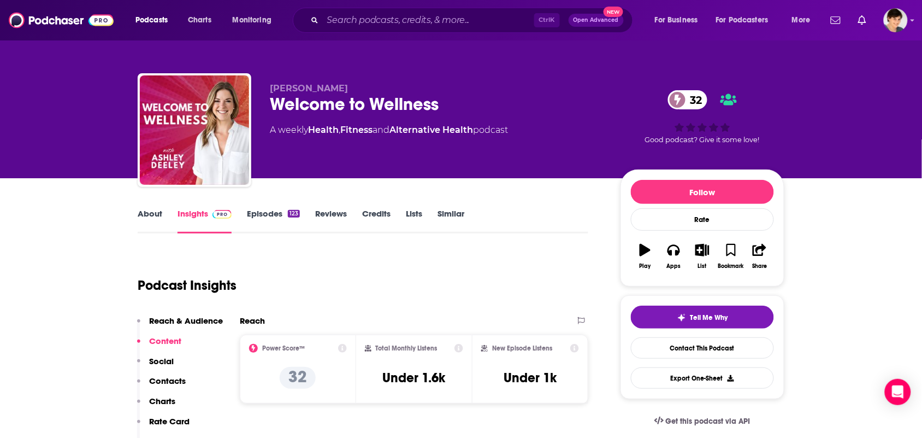
click at [144, 216] on link "About" at bounding box center [150, 220] width 25 height 25
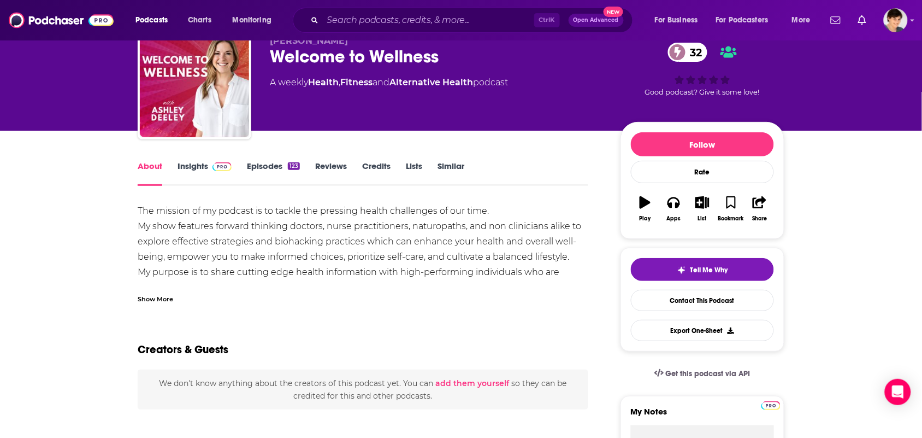
scroll to position [68, 0]
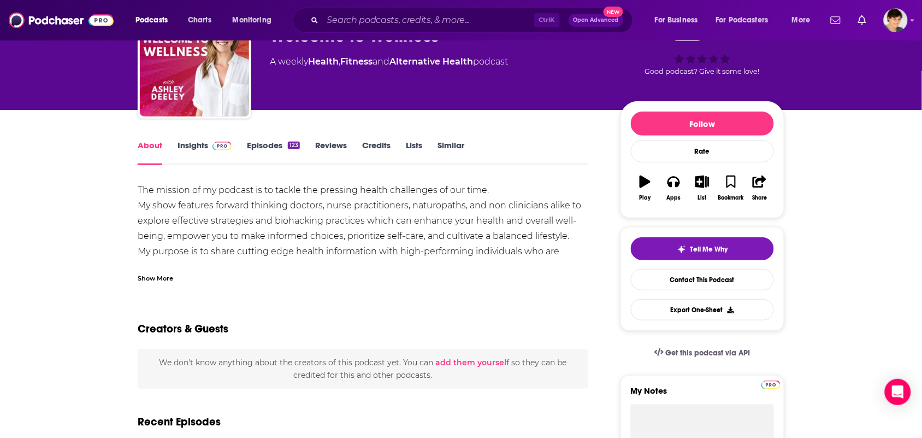
click at [231, 280] on div "Show More" at bounding box center [363, 273] width 451 height 19
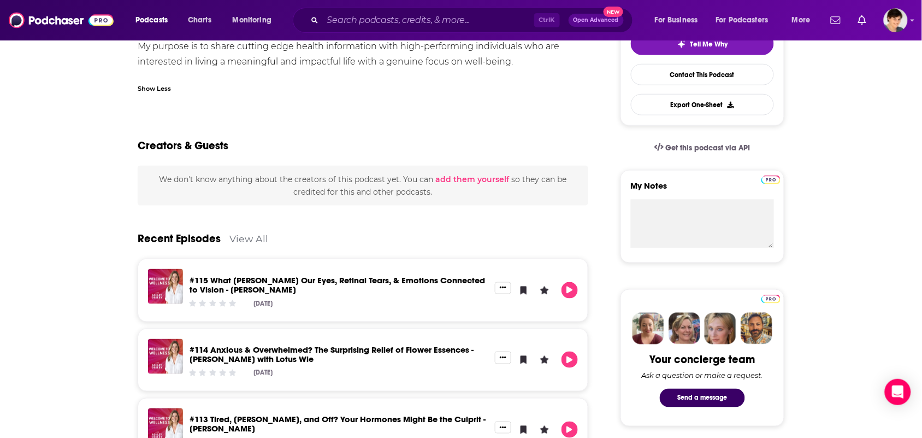
scroll to position [0, 0]
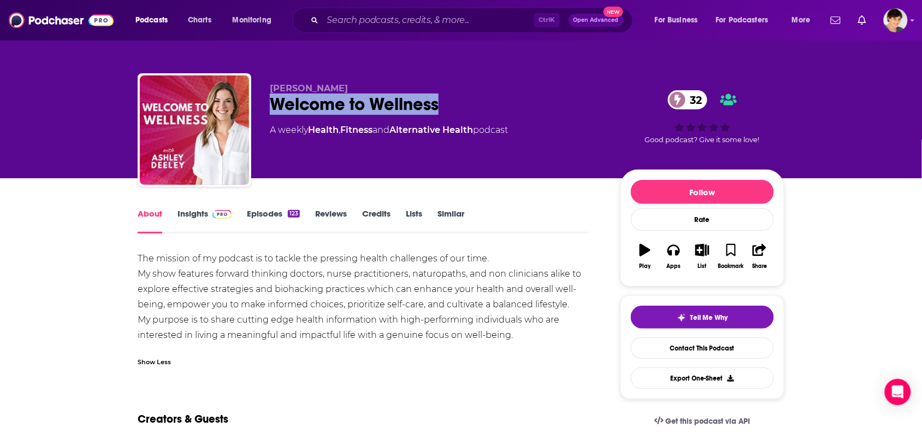
drag, startPoint x: 451, startPoint y: 90, endPoint x: 457, endPoint y: 100, distance: 11.3
click at [457, 100] on div "Ashley Deeley Welcome to Wellness 32 A weekly Health , Fitness and Alternative …" at bounding box center [436, 126] width 333 height 87
copy div "Welcome to Wellness"
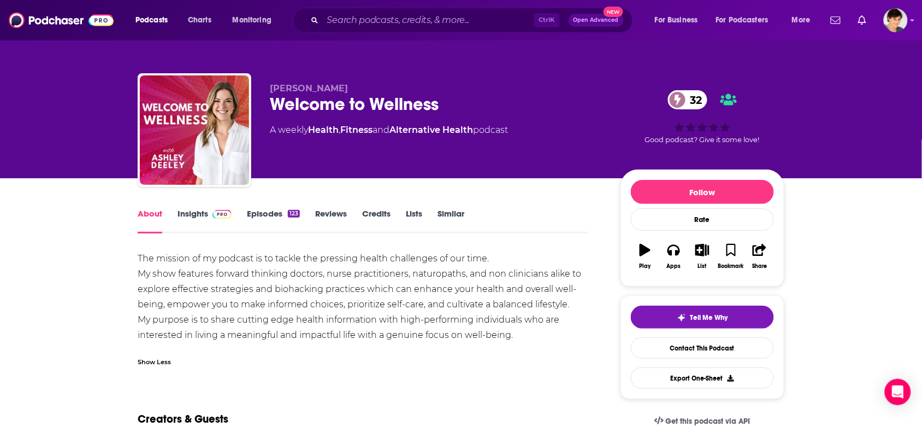
click at [303, 76] on div "Ashley Deeley Welcome to Wellness 32 A weekly Health , Fitness and Alternative …" at bounding box center [461, 132] width 647 height 118
drag, startPoint x: 320, startPoint y: 92, endPoint x: 263, endPoint y: 91, distance: 56.3
click at [263, 91] on div "Ashley Deeley Welcome to Wellness 32 A weekly Health , Fitness and Alternative …" at bounding box center [461, 132] width 647 height 118
copy span "Ashley Deeley"
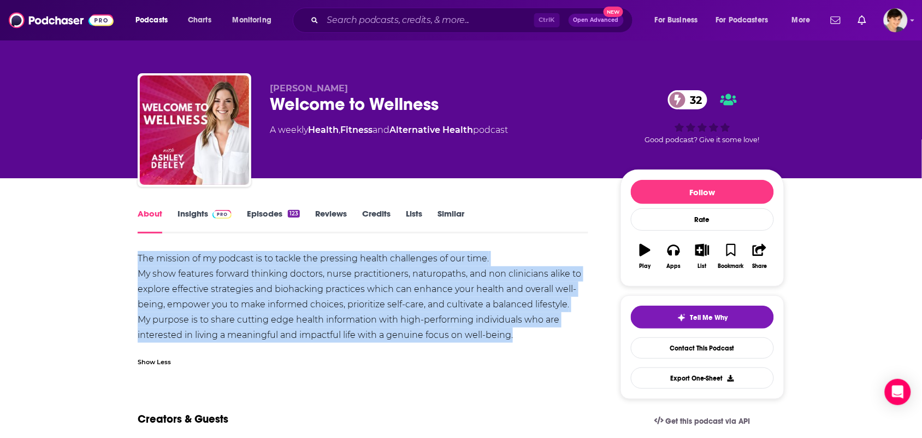
drag, startPoint x: 526, startPoint y: 337, endPoint x: 108, endPoint y: 251, distance: 426.1
copy div "The mission of my podcast is to tackle the pressing health challenges of our ti…"
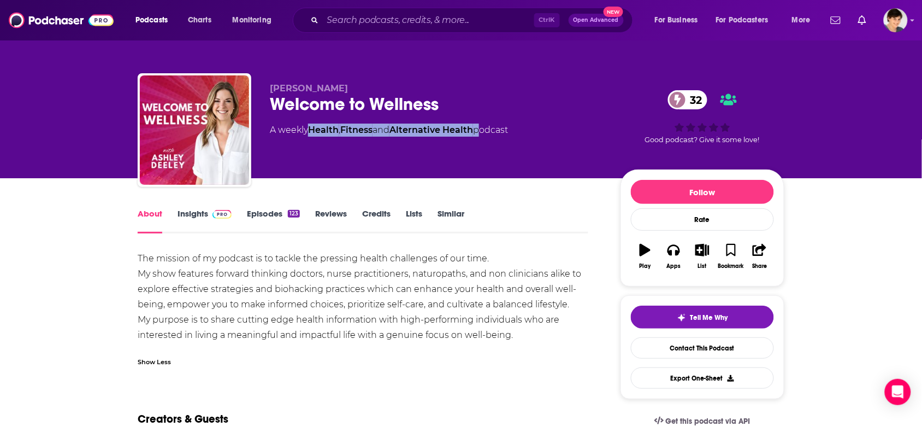
drag, startPoint x: 482, startPoint y: 148, endPoint x: 313, endPoint y: 143, distance: 169.4
click at [313, 143] on div "Ashley Deeley Welcome to Wellness 32 A weekly Health , Fitness and Alternative …" at bounding box center [436, 126] width 333 height 87
copy div "Health , Fitness and Alternative Health"
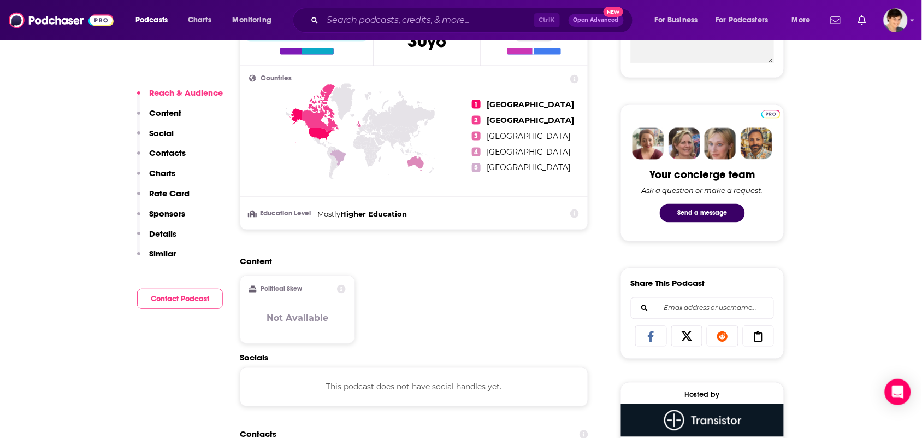
scroll to position [751, 0]
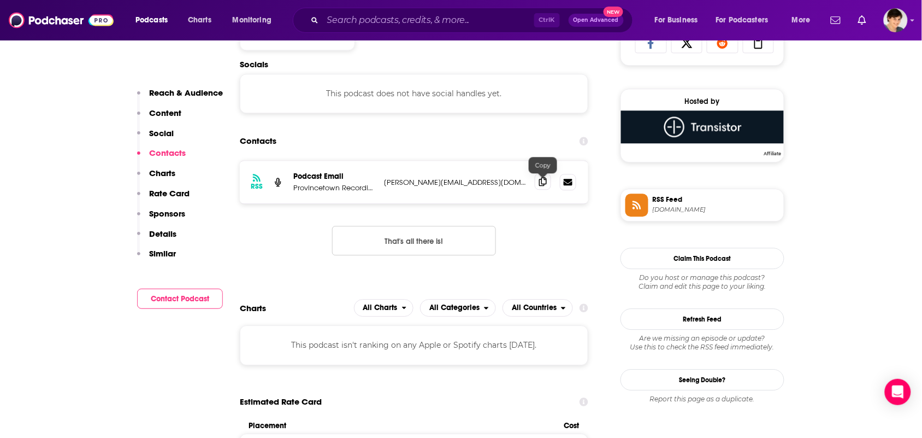
click at [539, 190] on span at bounding box center [543, 181] width 16 height 16
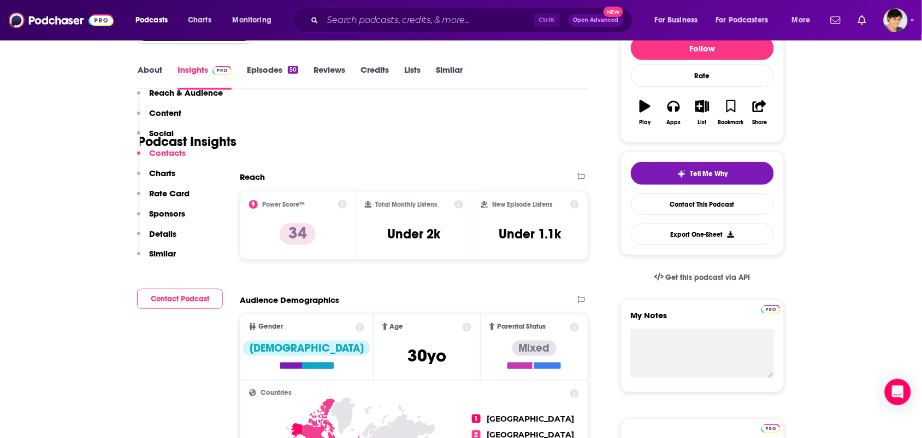
scroll to position [0, 0]
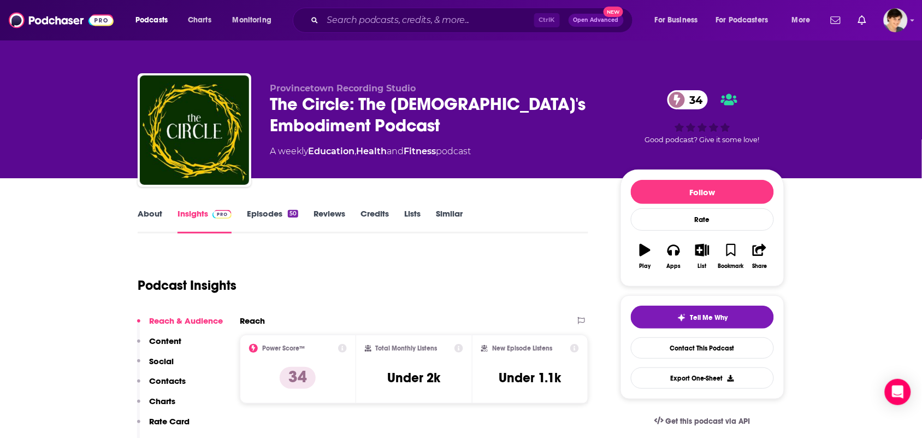
click at [149, 211] on link "About" at bounding box center [150, 220] width 25 height 25
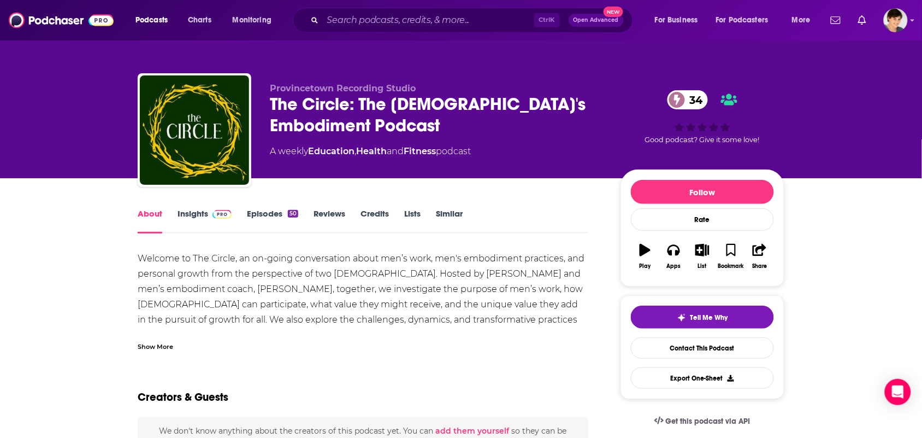
click at [196, 347] on div "Show More" at bounding box center [363, 342] width 451 height 19
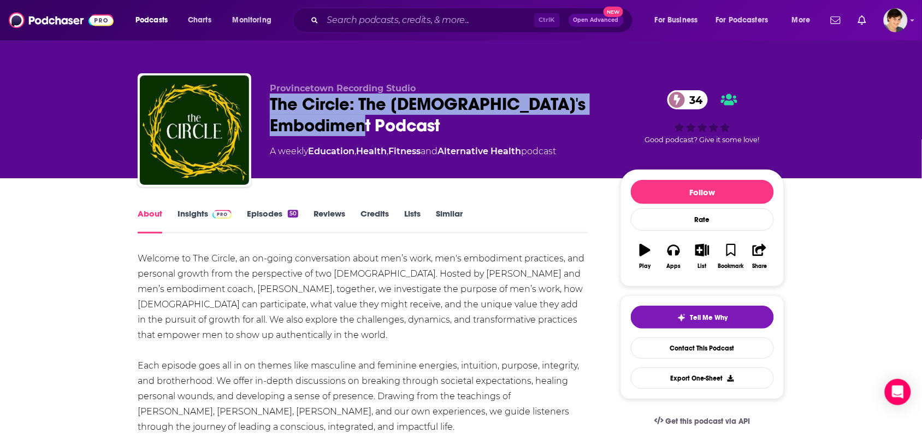
drag, startPoint x: 410, startPoint y: 125, endPoint x: 258, endPoint y: 107, distance: 152.3
click at [258, 107] on div "Provincetown Recording Studio The Circle: The Queer Men's Embodiment Podcast 34…" at bounding box center [461, 132] width 647 height 118
copy h1 "The Circle: The Queer Men's Embodiment Podcast"
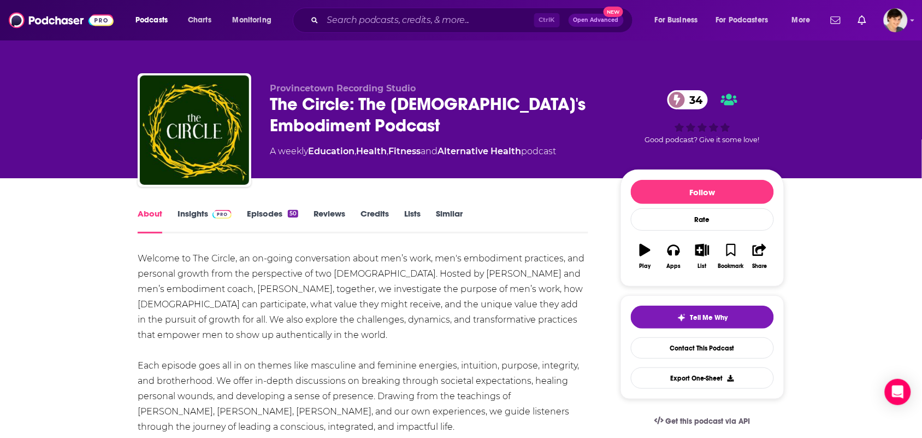
click at [425, 85] on p "Provincetown Recording Studio" at bounding box center [436, 88] width 333 height 10
drag, startPoint x: 533, startPoint y: 163, endPoint x: 311, endPoint y: 168, distance: 221.9
click at [311, 168] on div "Provincetown Recording Studio The Circle: The Queer Men's Embodiment Podcast 34…" at bounding box center [436, 126] width 333 height 87
copy div "Education , Health , Fitness and Alternative Health"
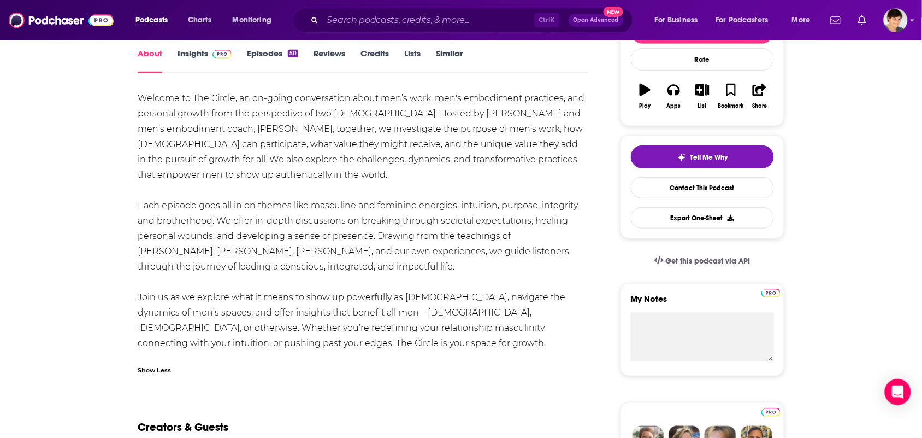
scroll to position [137, 0]
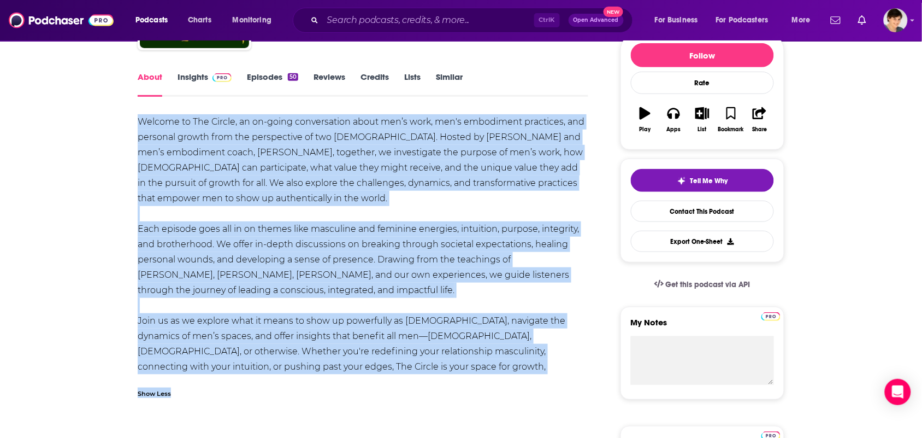
drag, startPoint x: 429, startPoint y: 374, endPoint x: 134, endPoint y: 123, distance: 386.8
copy div "Welcome to The Circle, an on-going conversation about men’s work, men's embodim…"
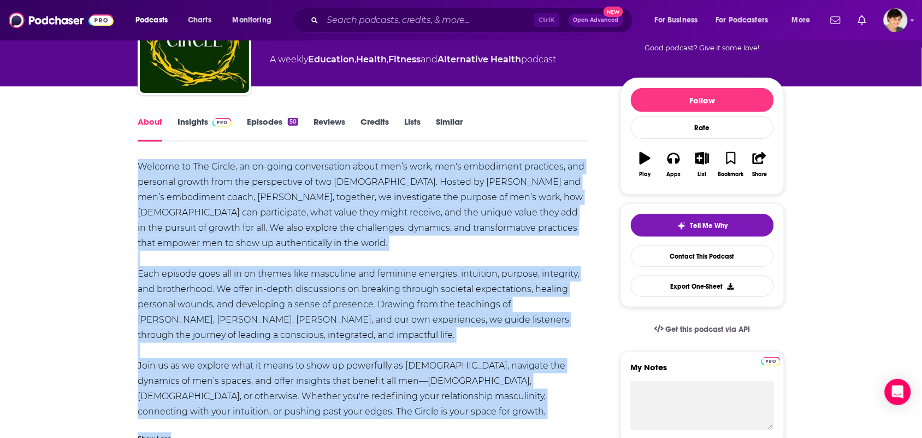
scroll to position [68, 0]
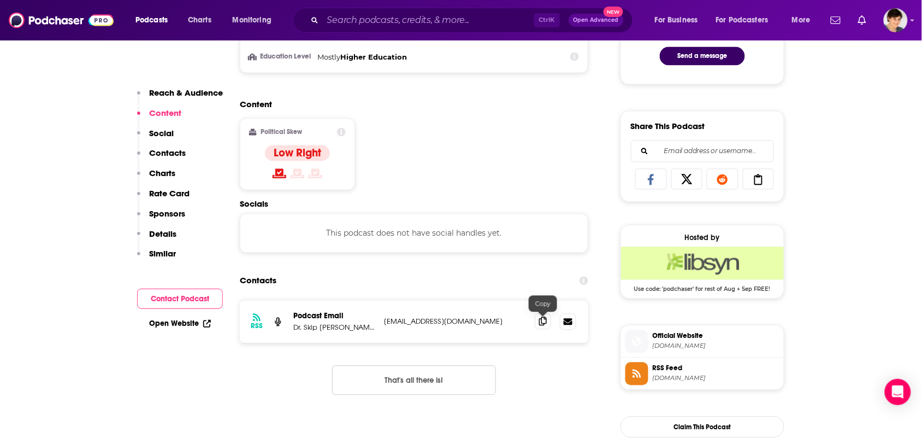
click at [544, 320] on icon at bounding box center [543, 321] width 8 height 9
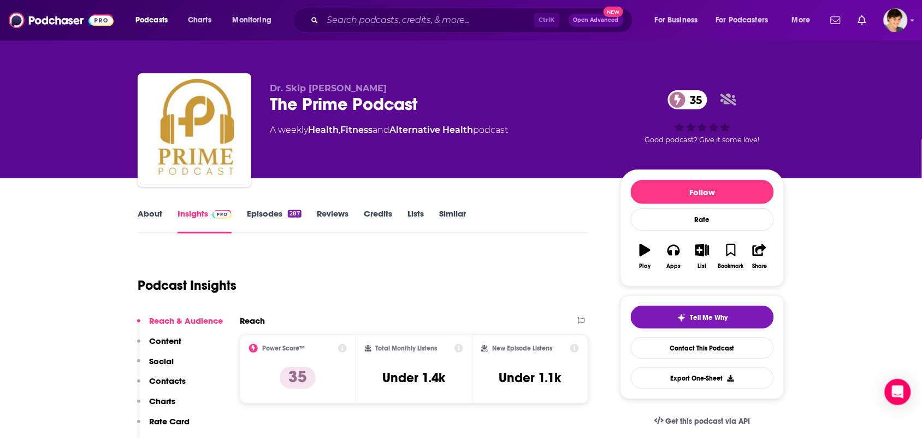
click at [149, 216] on link "About" at bounding box center [150, 220] width 25 height 25
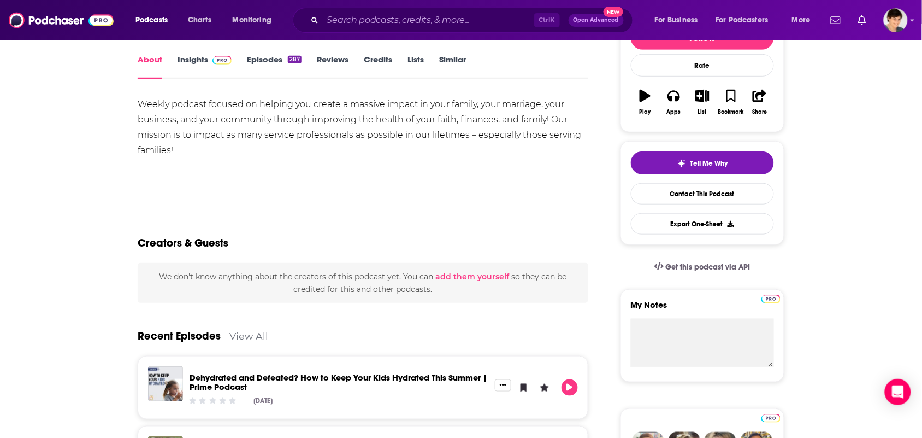
scroll to position [341, 0]
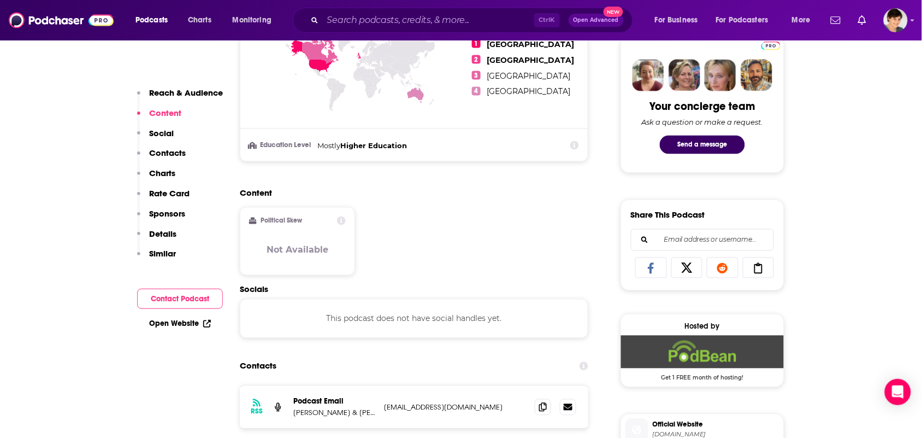
scroll to position [615, 0]
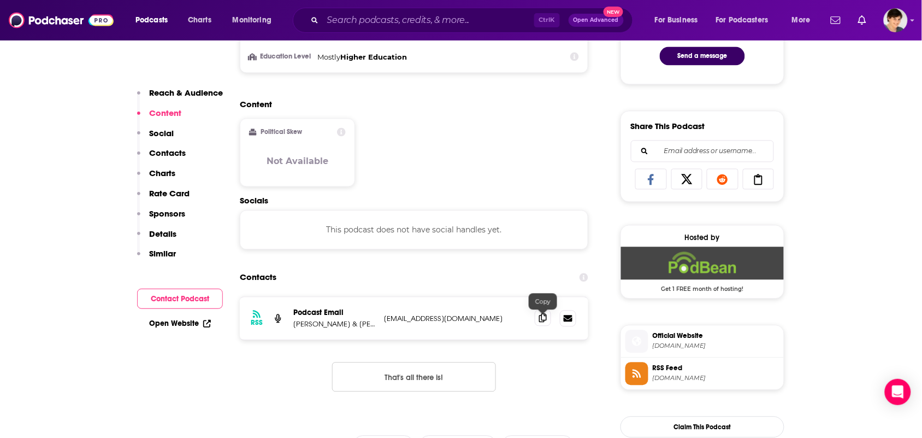
click at [543, 321] on icon at bounding box center [543, 318] width 8 height 9
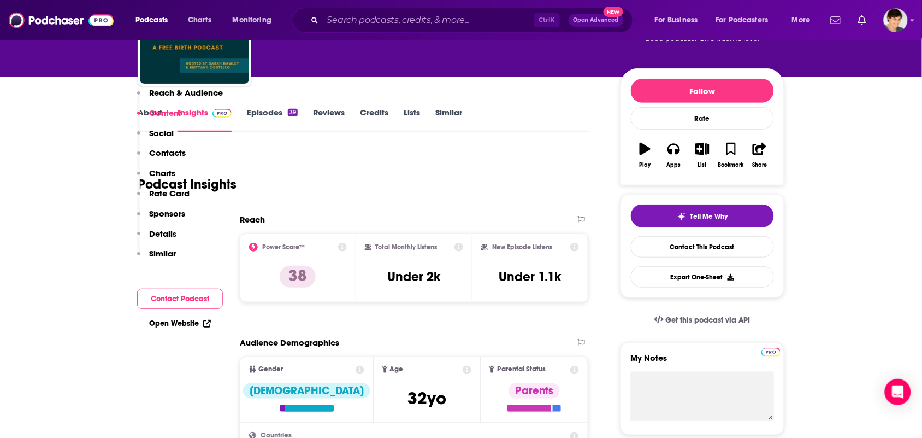
scroll to position [0, 0]
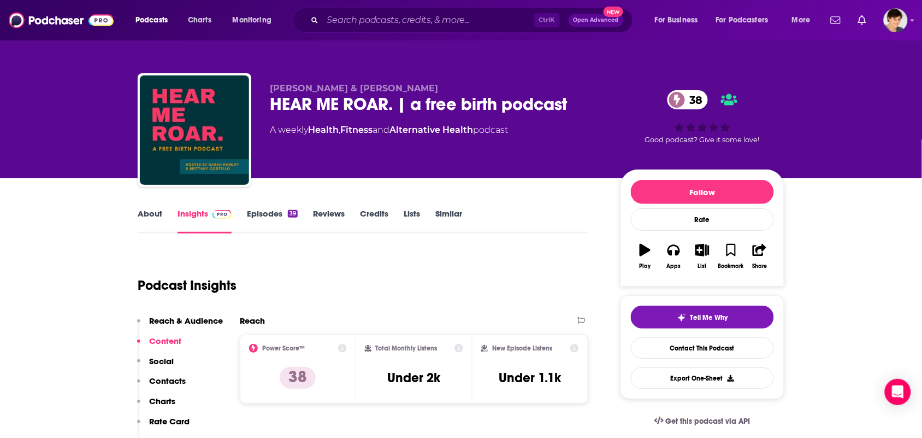
click at [156, 222] on link "About" at bounding box center [150, 220] width 25 height 25
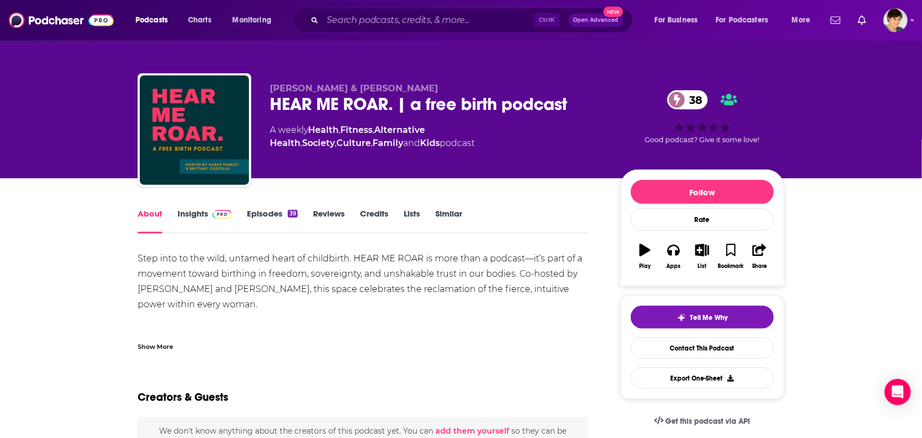
click at [216, 316] on div "Step into to the wild, untamed heart of childbirth. HEAR ME ROAR is more than a…" at bounding box center [363, 358] width 451 height 214
click at [207, 341] on div "Show More" at bounding box center [363, 342] width 451 height 19
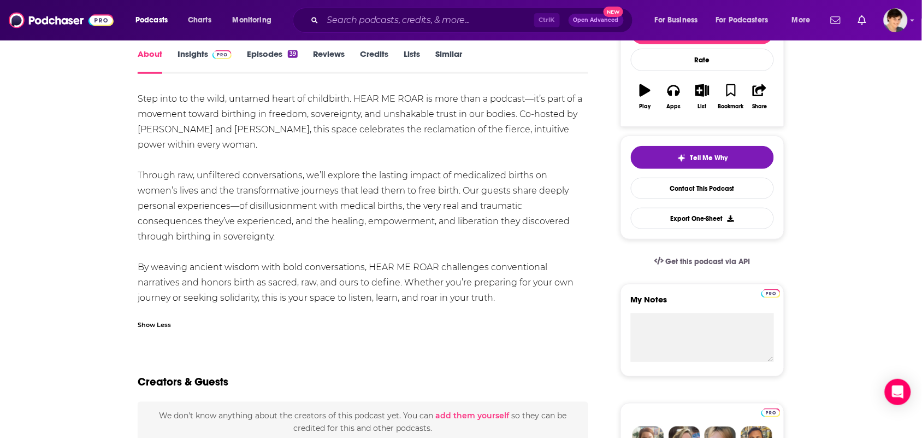
scroll to position [137, 0]
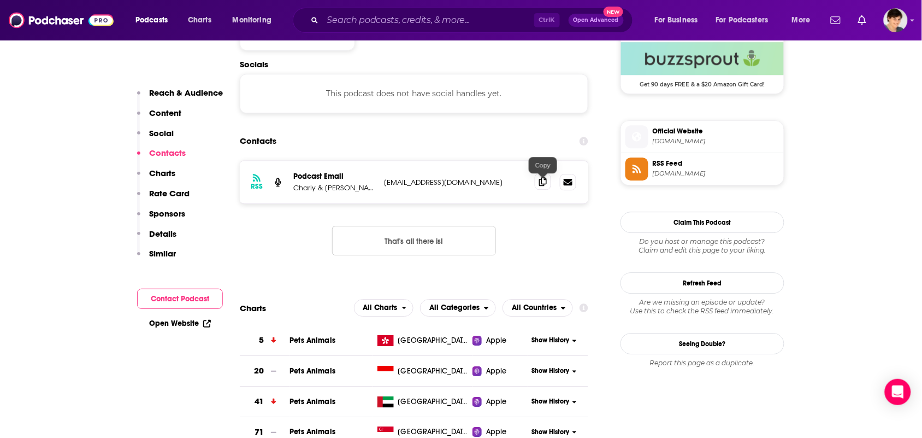
click at [539, 181] on icon at bounding box center [543, 181] width 8 height 9
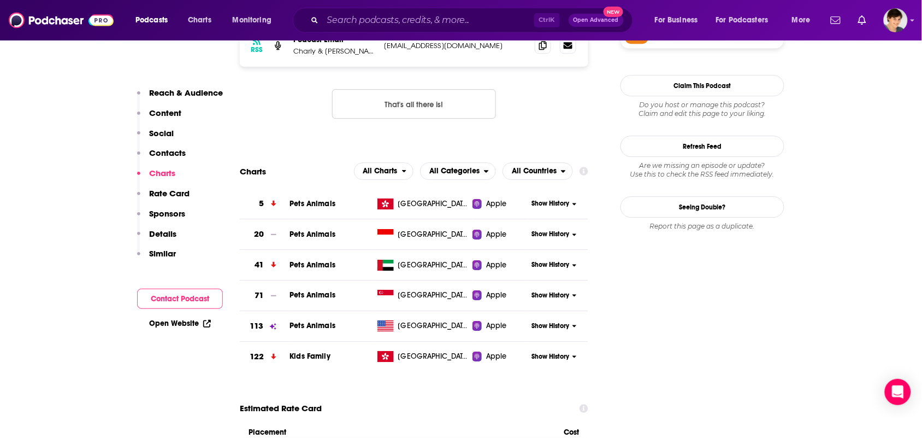
scroll to position [888, 0]
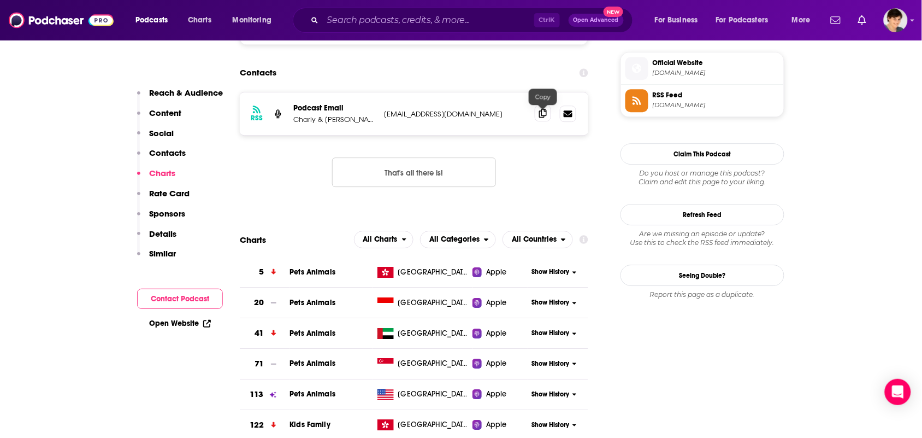
click at [543, 121] on span at bounding box center [543, 113] width 16 height 16
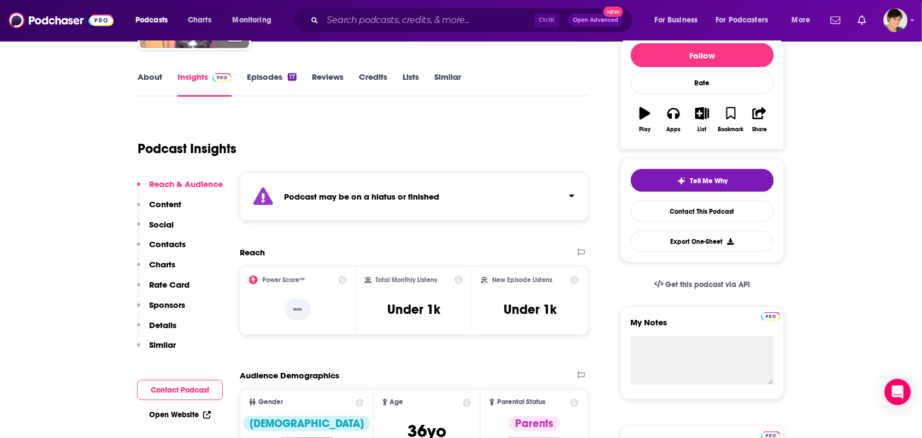
scroll to position [0, 0]
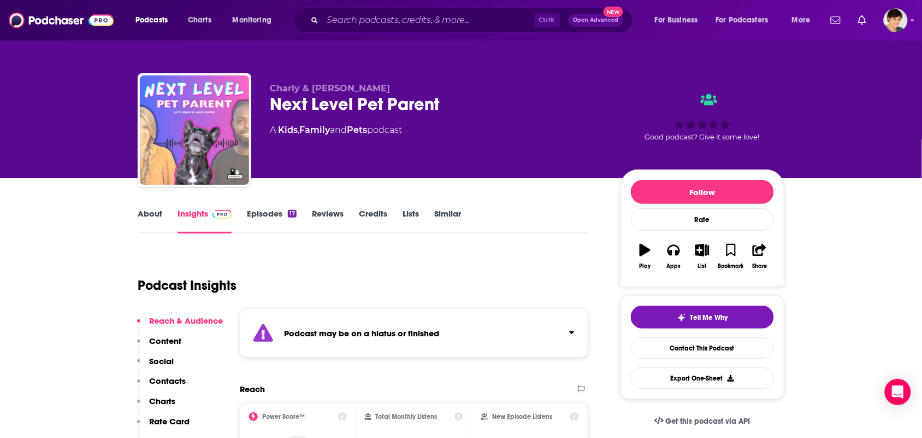
click at [145, 217] on link "About" at bounding box center [150, 220] width 25 height 25
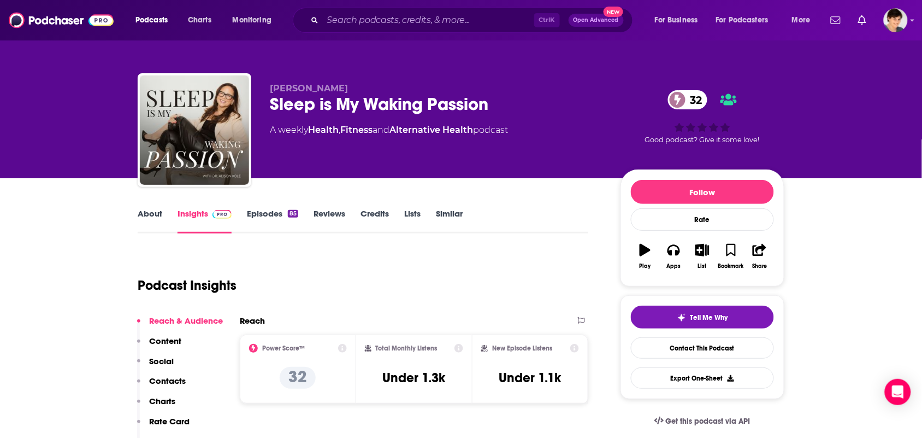
click at [149, 228] on link "About" at bounding box center [150, 220] width 25 height 25
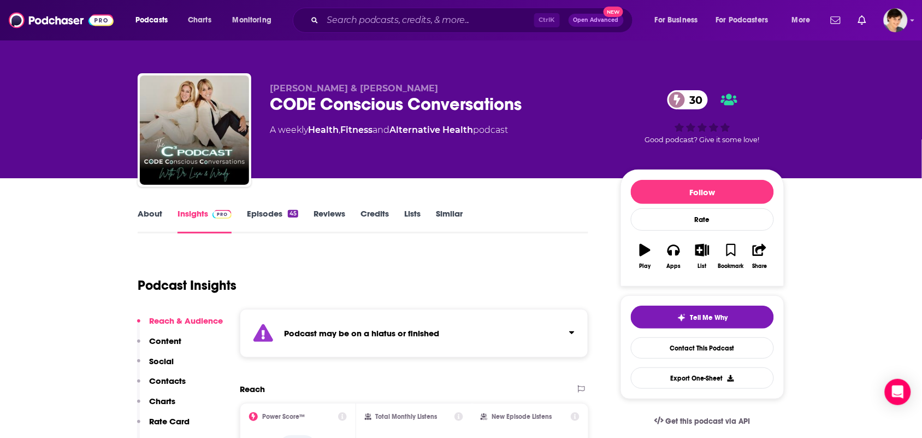
click at [149, 215] on link "About" at bounding box center [150, 220] width 25 height 25
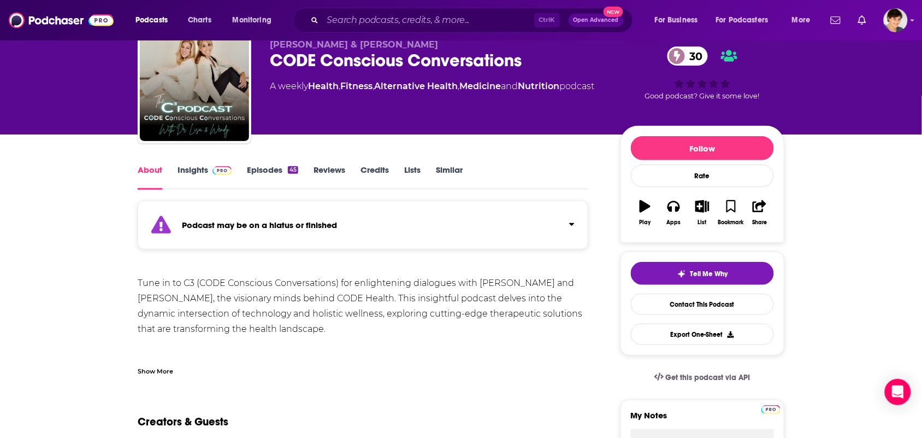
scroll to position [68, 0]
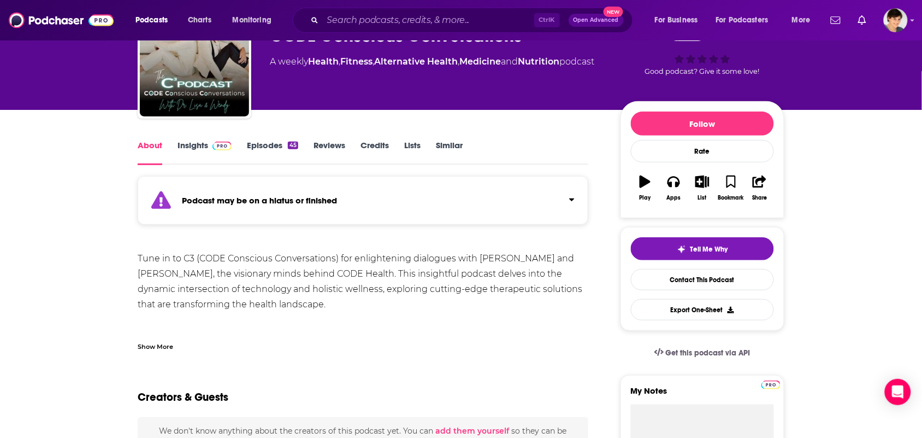
click at [172, 344] on div "Show More" at bounding box center [156, 345] width 36 height 10
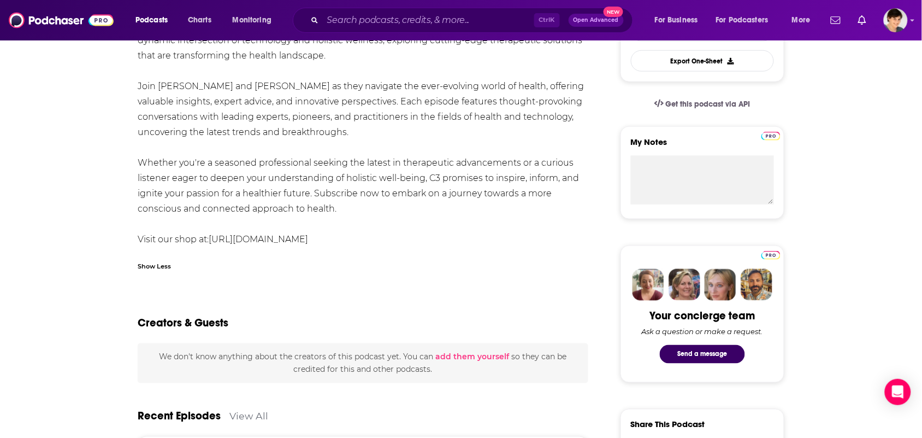
scroll to position [341, 0]
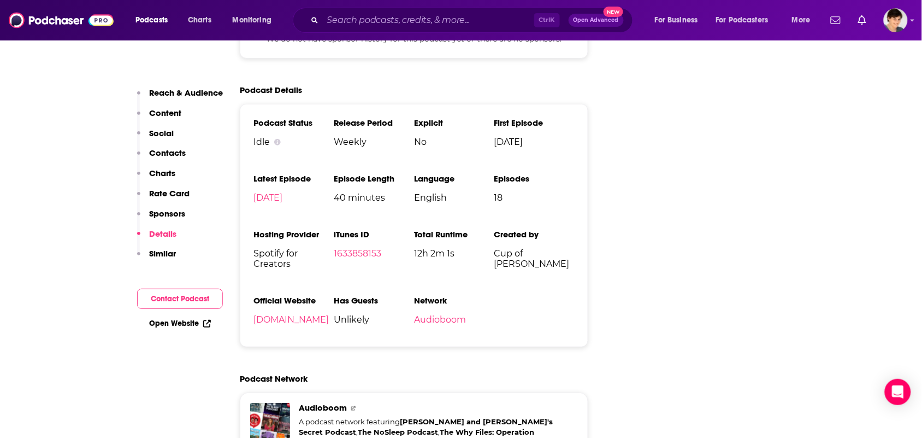
scroll to position [1229, 0]
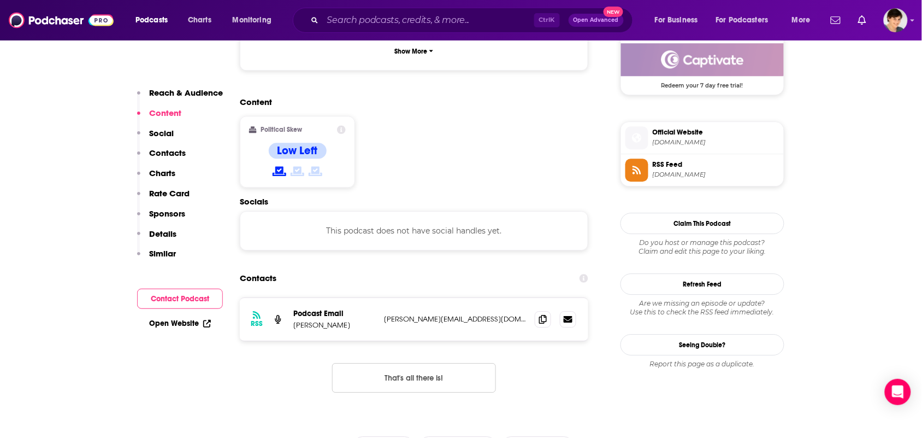
scroll to position [820, 0]
click at [547, 309] on span at bounding box center [543, 317] width 16 height 16
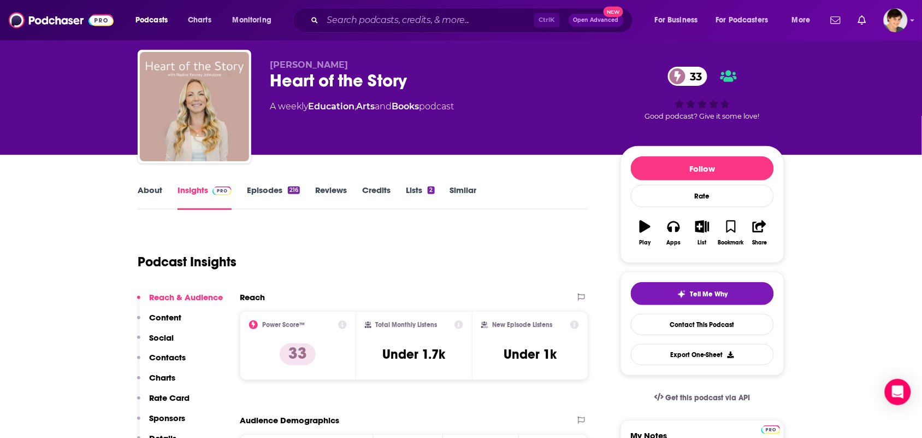
scroll to position [0, 0]
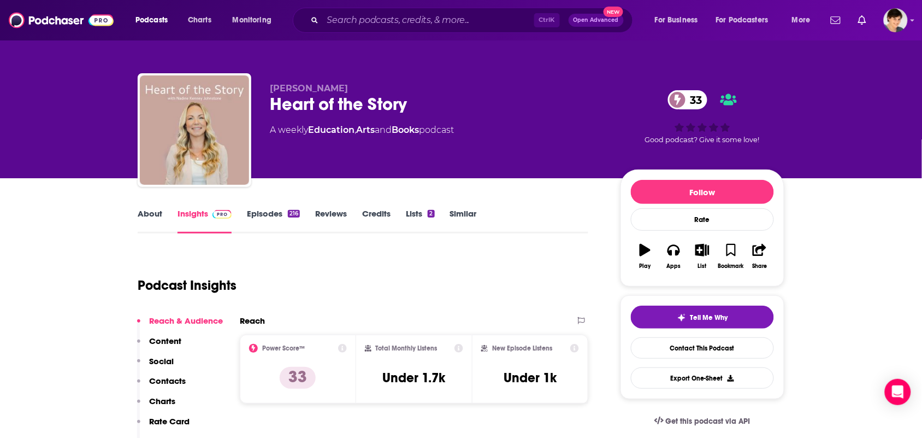
click at [148, 227] on link "About" at bounding box center [150, 220] width 25 height 25
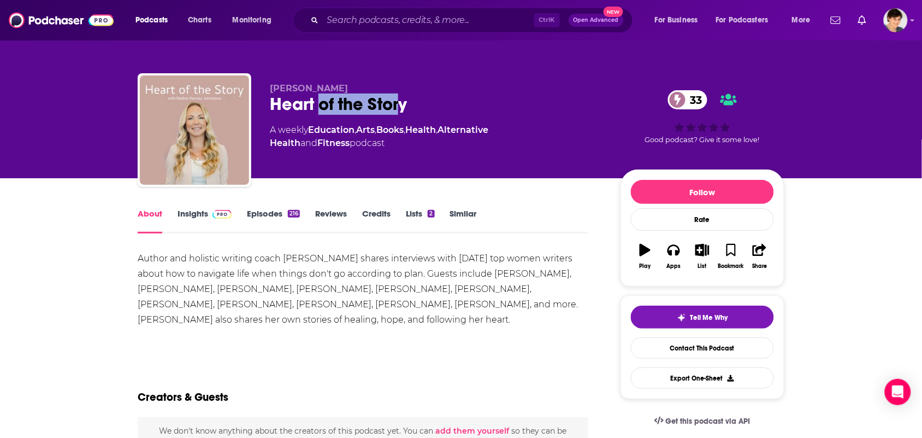
drag, startPoint x: 397, startPoint y: 105, endPoint x: 321, endPoint y: 100, distance: 76.1
click at [317, 102] on div "Heart of the Story 33" at bounding box center [436, 103] width 333 height 21
click at [382, 96] on div "Heart of the Story 33" at bounding box center [436, 103] width 333 height 21
drag, startPoint x: 434, startPoint y: 99, endPoint x: 260, endPoint y: 101, distance: 174.8
click at [260, 101] on div "Nadine Kenney Johnstone Heart of the Story 33 A weekly Education , Arts , Books…" at bounding box center [461, 132] width 647 height 118
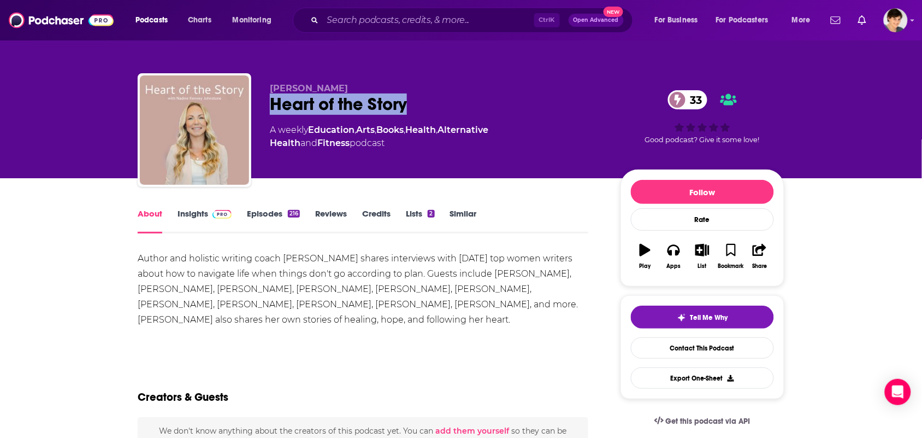
copy h1 "Heart of the Story"
drag, startPoint x: 399, startPoint y: 85, endPoint x: 266, endPoint y: 84, distance: 133.9
click at [266, 84] on div "Nadine Kenney Johnstone Heart of the Story 33 A weekly Education , Arts , Books…" at bounding box center [461, 132] width 647 height 118
copy span "Nadine Kenney Johnstone"
drag, startPoint x: 345, startPoint y: 318, endPoint x: 158, endPoint y: 197, distance: 222.8
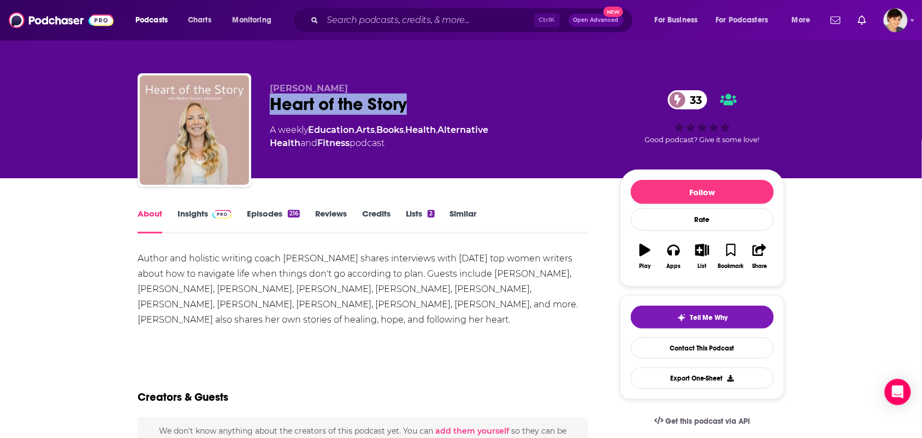
copy div "Author and holistic writing coach Nadine Kenney Johnstone shares interviews wit…"
click at [586, 134] on div "A weekly Education , Arts , Books , Health , Alternative Health and Fitness pod…" at bounding box center [436, 136] width 333 height 26
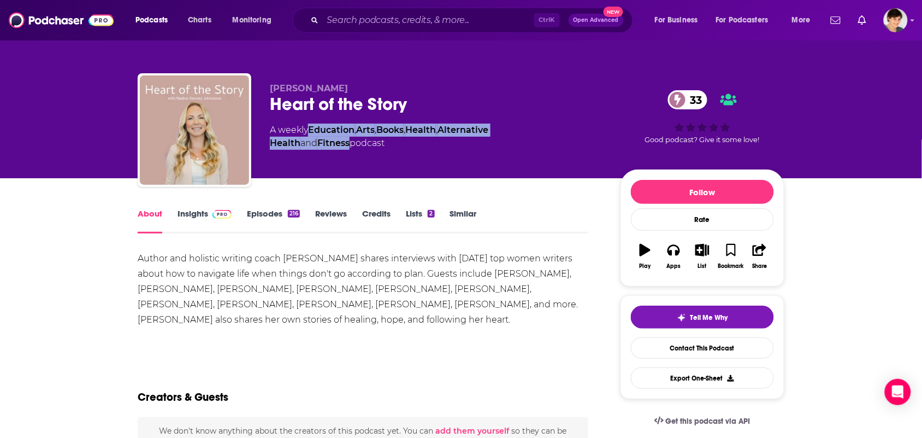
drag, startPoint x: 588, startPoint y: 132, endPoint x: 309, endPoint y: 135, distance: 278.7
click at [309, 135] on div "A weekly Education , Arts , Books , Health , Alternative Health and Fitness pod…" at bounding box center [436, 136] width 333 height 26
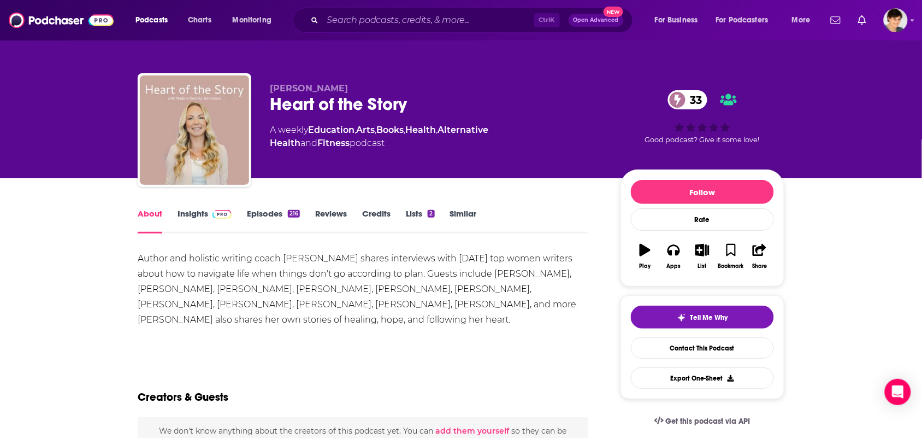
click at [382, 155] on div "Nadine Kenney Johnstone Heart of the Story 33 A weekly Education , Arts , Books…" at bounding box center [436, 126] width 333 height 87
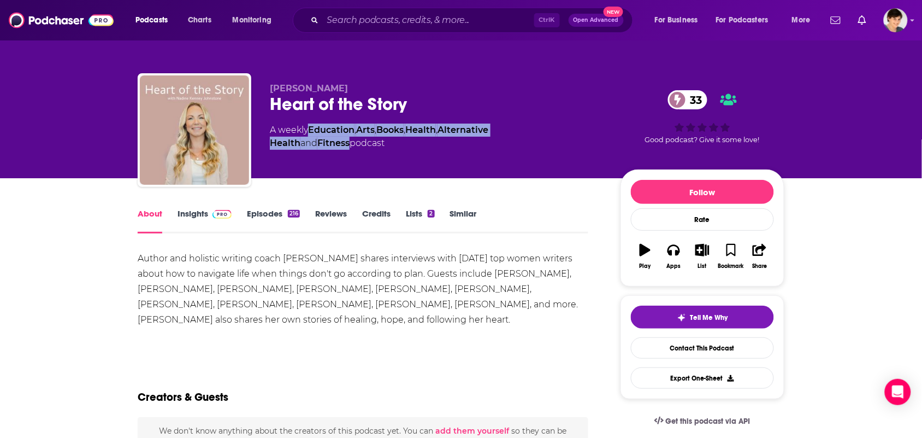
drag, startPoint x: 591, startPoint y: 127, endPoint x: 312, endPoint y: 137, distance: 278.8
click at [311, 135] on div "A weekly Education , Arts , Books , Health , Alternative Health and Fitness pod…" at bounding box center [436, 136] width 333 height 26
copy div "Education , Arts , Books , Health , Alternative Health and Fitness"
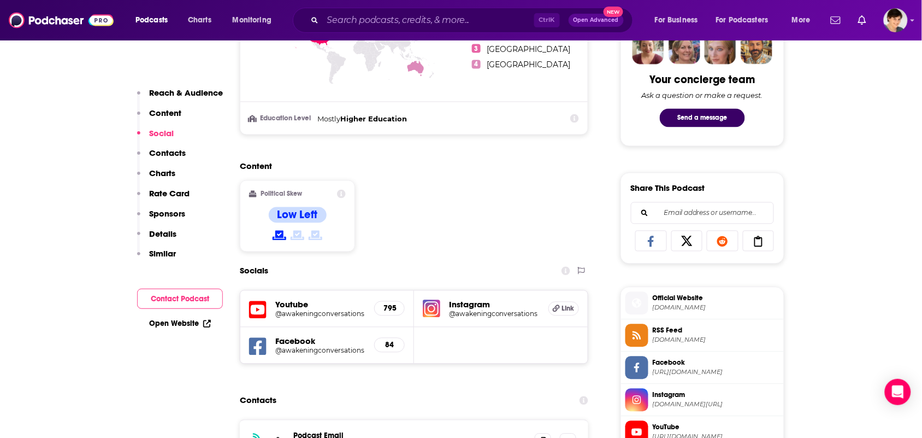
scroll to position [751, 0]
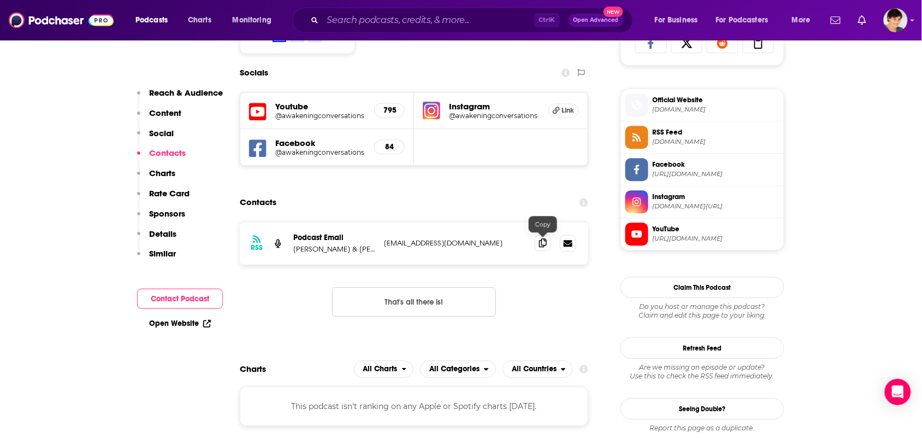
click at [545, 239] on icon at bounding box center [543, 242] width 8 height 9
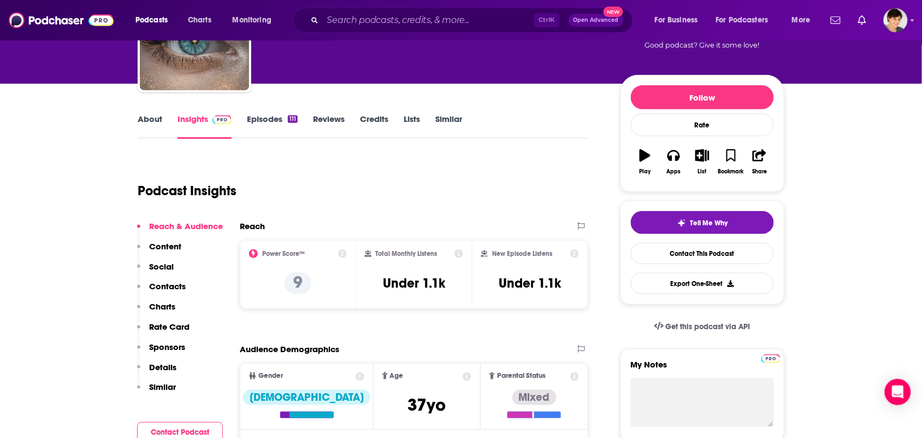
scroll to position [0, 0]
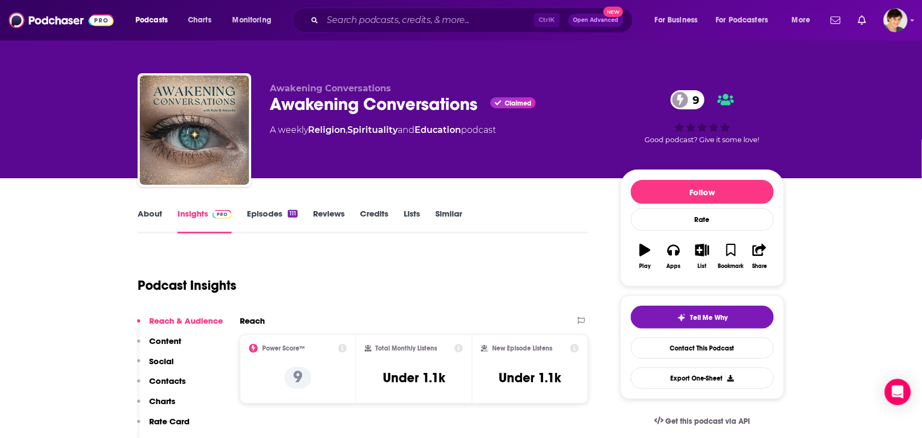
click at [149, 219] on link "About" at bounding box center [150, 220] width 25 height 25
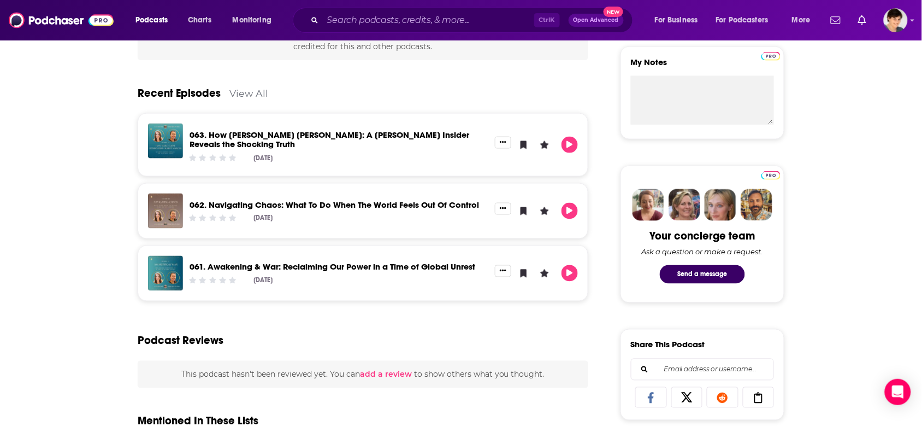
scroll to position [410, 0]
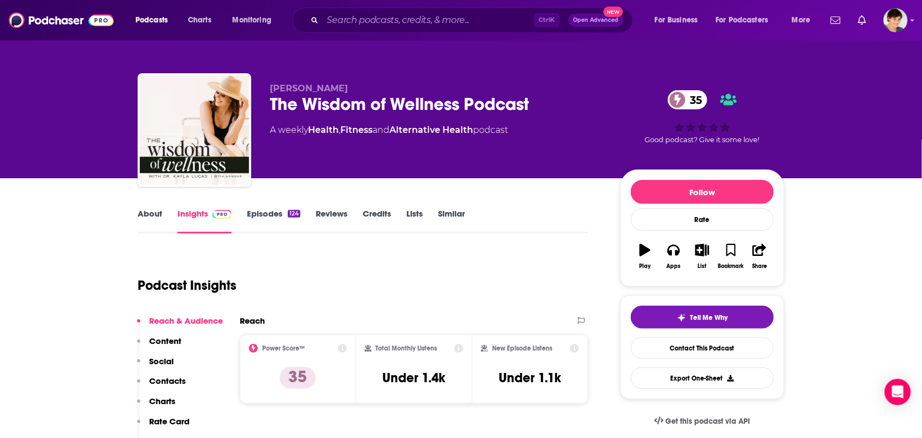
click at [158, 216] on link "About" at bounding box center [150, 220] width 25 height 25
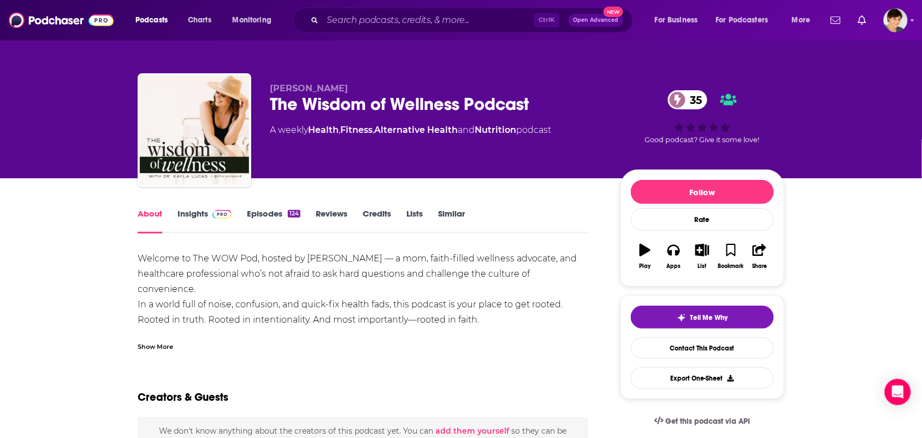
click at [286, 342] on div "Show More" at bounding box center [363, 342] width 451 height 19
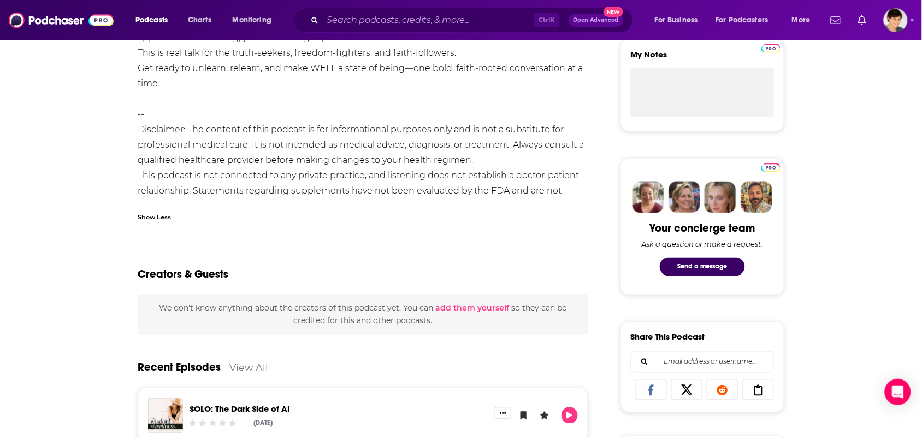
scroll to position [410, 0]
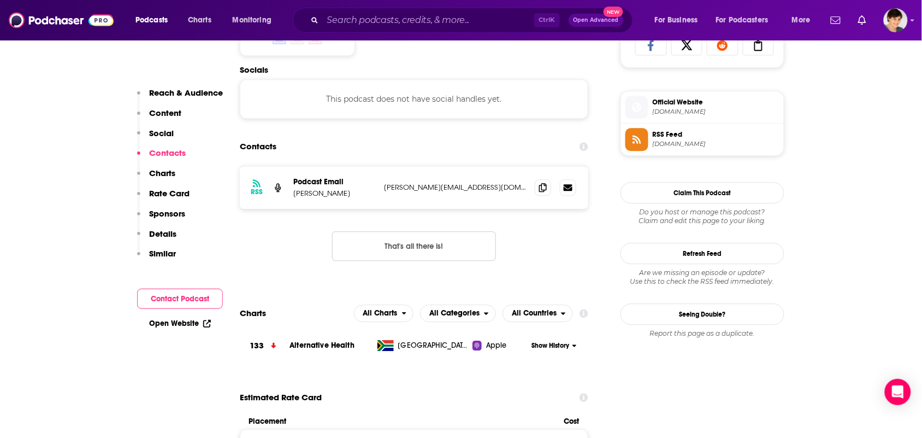
scroll to position [751, 0]
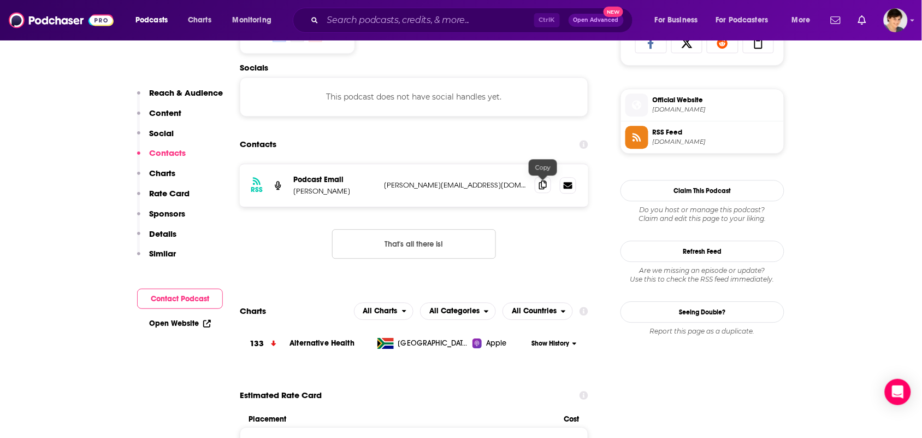
click at [535, 191] on span at bounding box center [543, 184] width 16 height 16
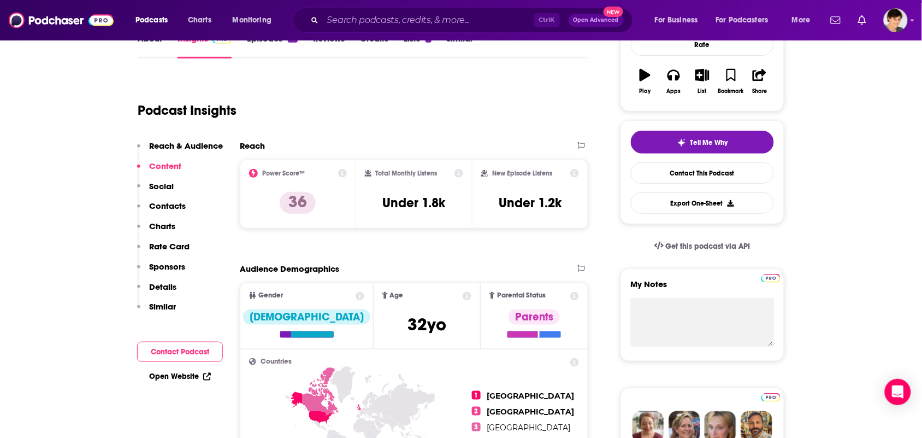
scroll to position [0, 0]
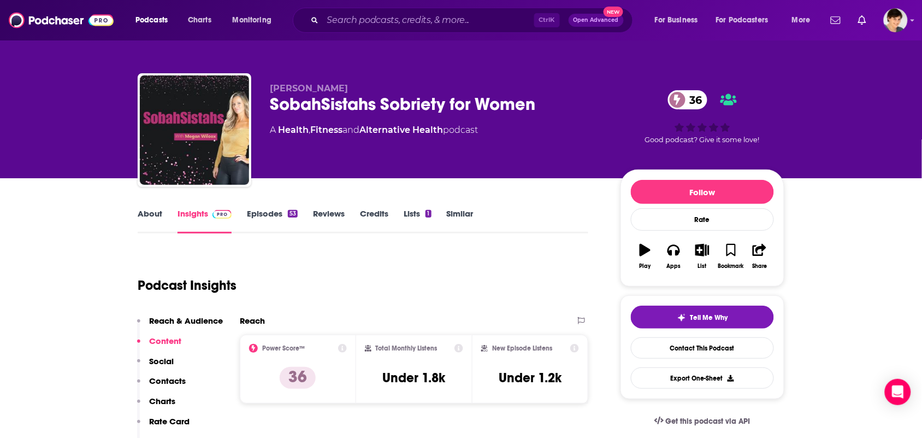
click at [156, 208] on link "About" at bounding box center [150, 220] width 25 height 25
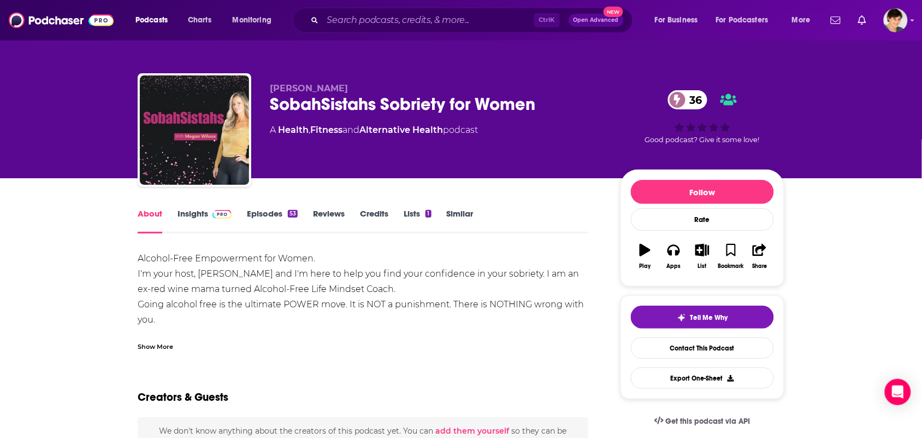
click at [184, 331] on div "Alcohol-Free Empowerment for Women. I'm your host, Megan Wilcox and I'm here to…" at bounding box center [363, 301] width 451 height 100
click at [183, 334] on div "Show More" at bounding box center [363, 342] width 451 height 19
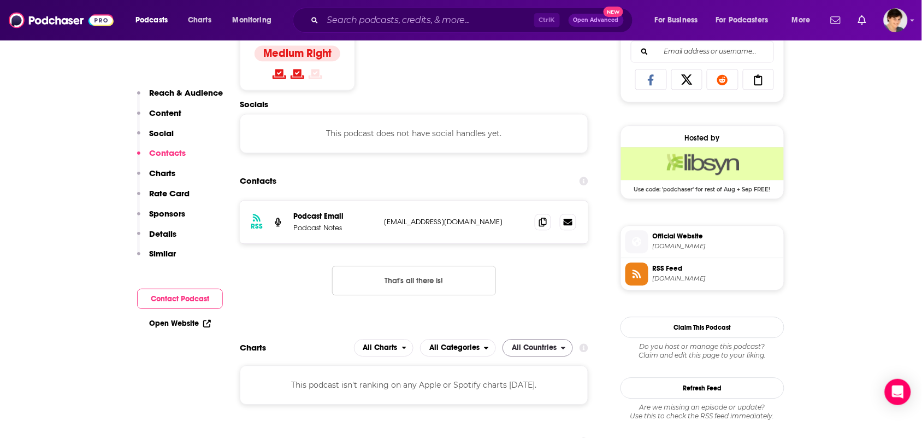
scroll to position [820, 0]
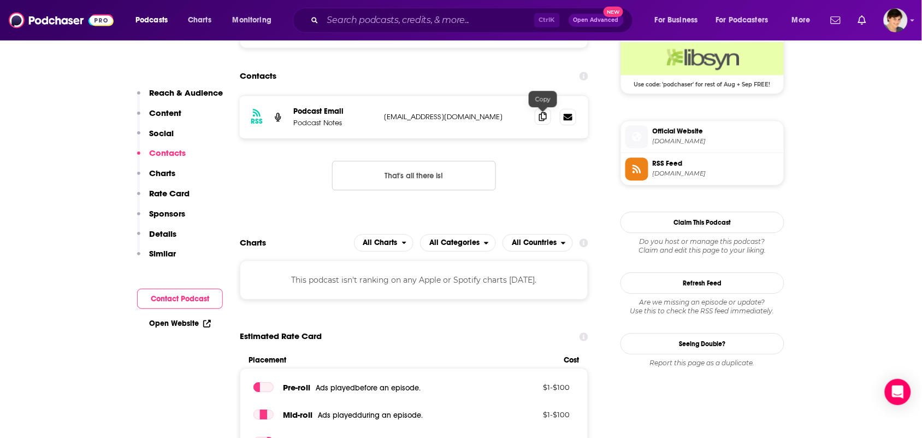
click at [540, 119] on icon at bounding box center [543, 116] width 8 height 9
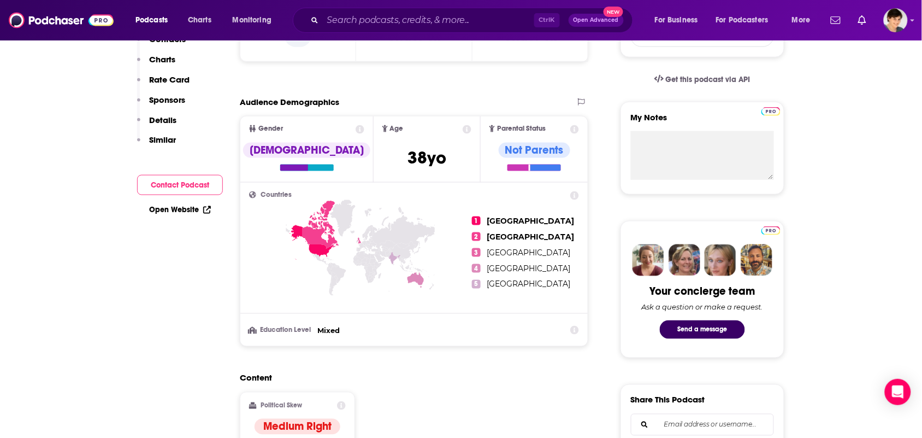
scroll to position [0, 0]
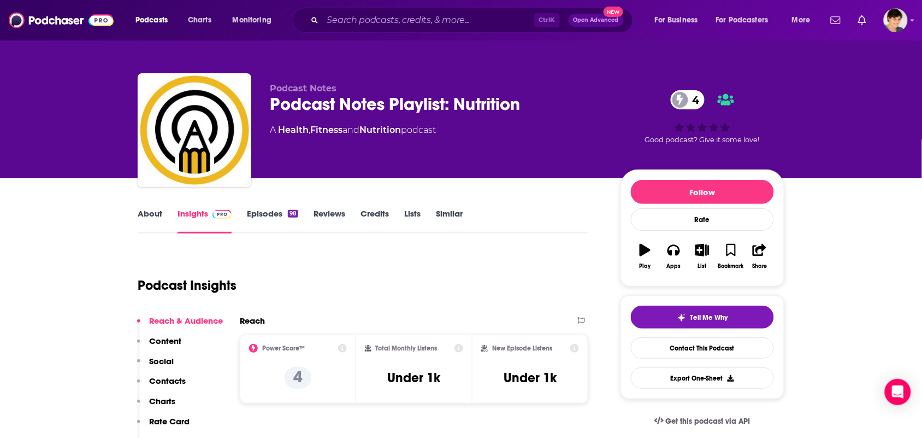
click at [148, 231] on link "About" at bounding box center [150, 220] width 25 height 25
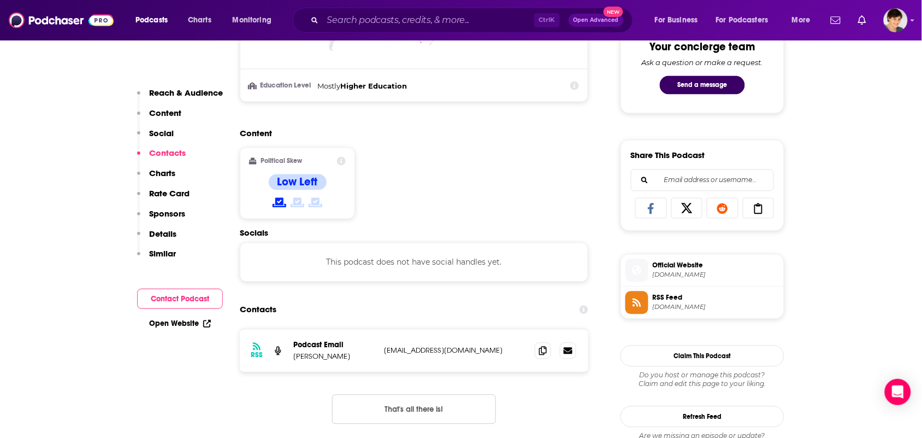
scroll to position [751, 0]
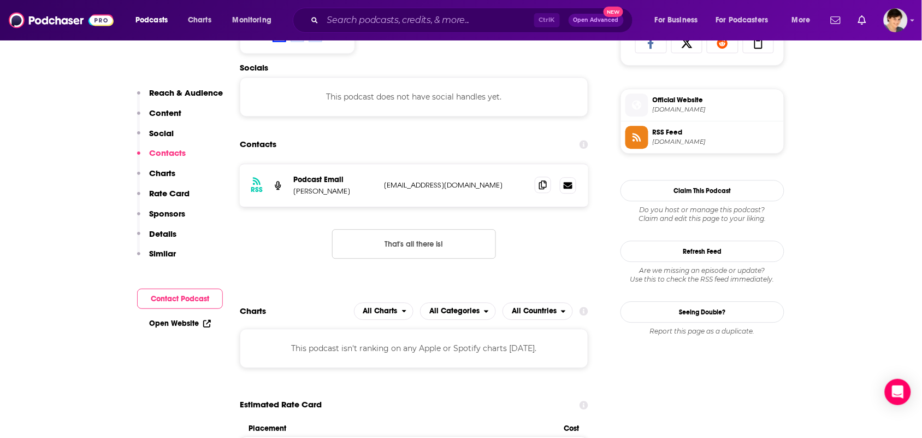
drag, startPoint x: 549, startPoint y: 178, endPoint x: 545, endPoint y: 184, distance: 7.4
click at [549, 179] on div at bounding box center [556, 185] width 42 height 16
click at [544, 186] on icon at bounding box center [543, 184] width 8 height 9
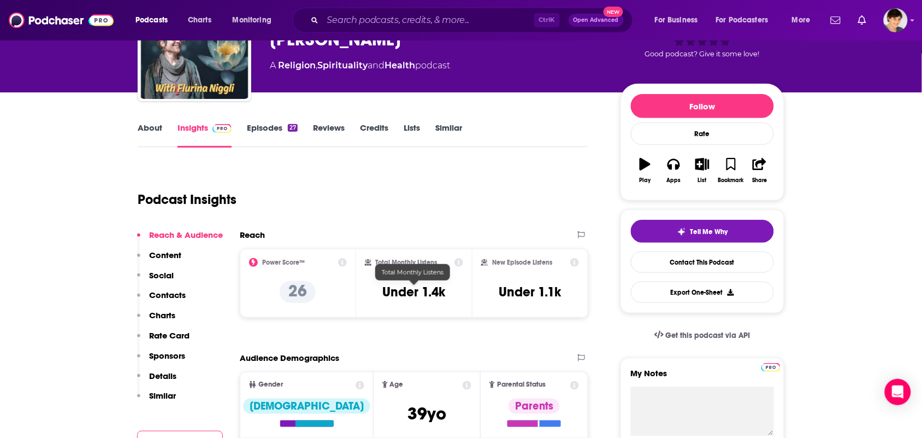
scroll to position [0, 0]
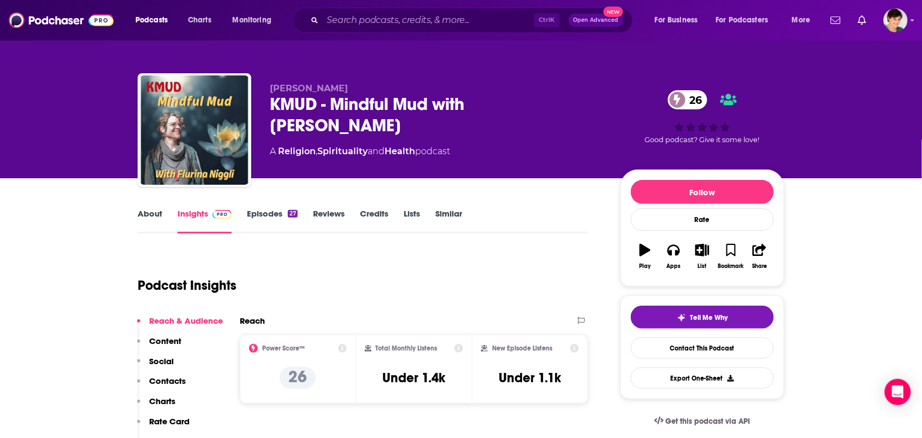
click at [138, 233] on link "About" at bounding box center [150, 220] width 25 height 25
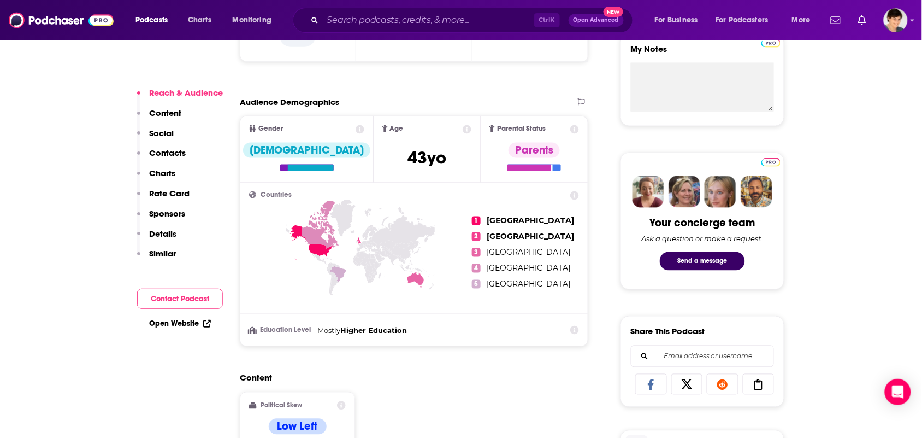
scroll to position [683, 0]
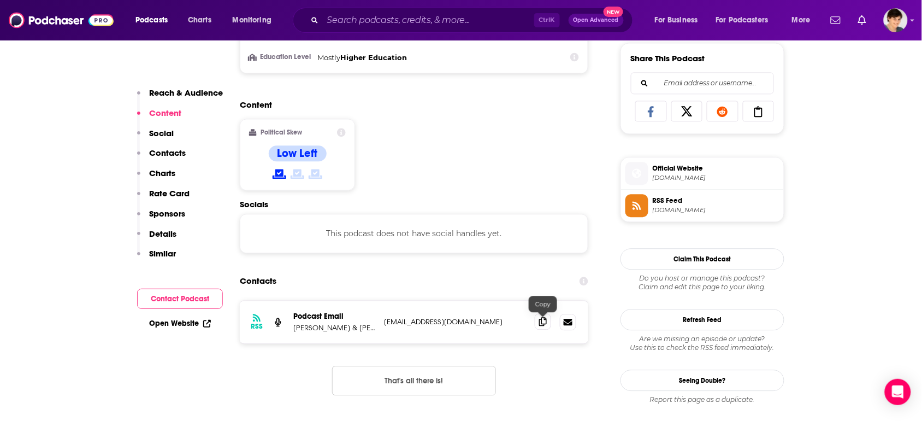
click at [541, 320] on icon at bounding box center [543, 321] width 8 height 9
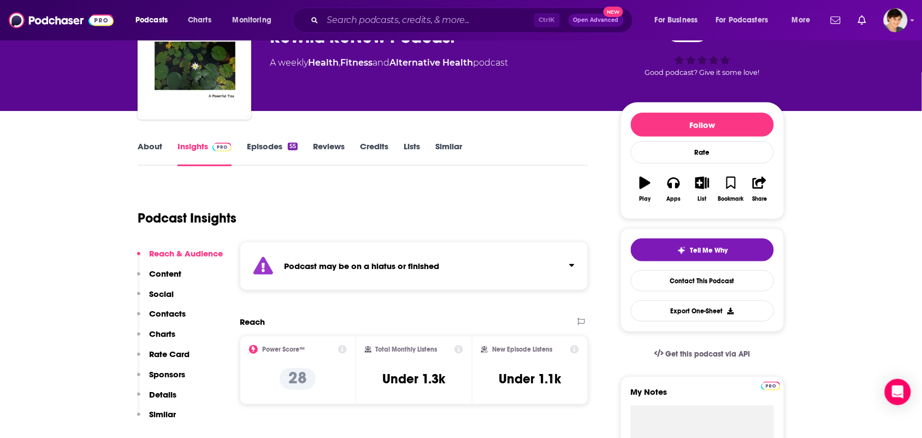
scroll to position [0, 0]
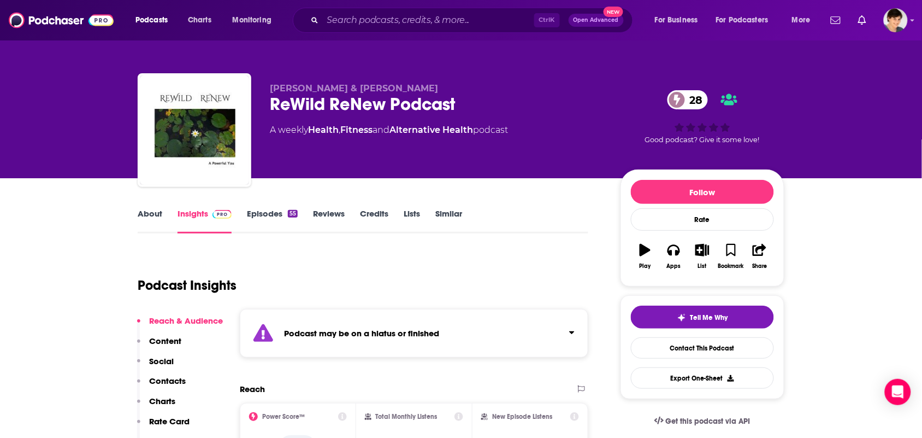
click at [155, 227] on link "About" at bounding box center [150, 220] width 25 height 25
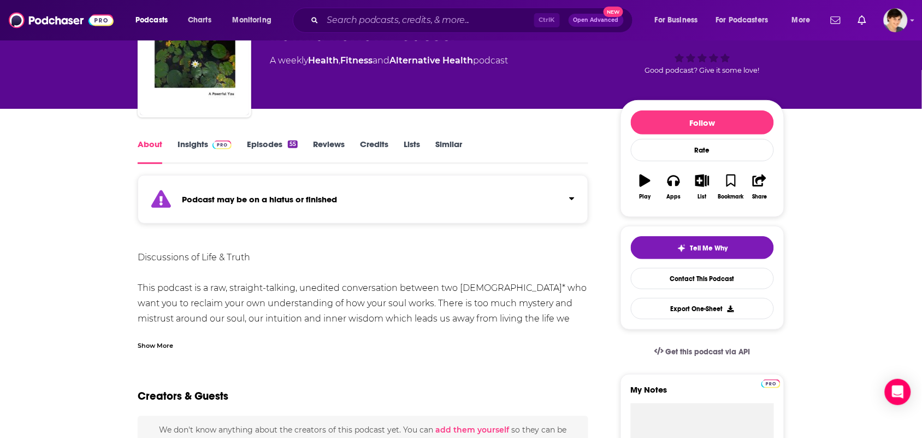
scroll to position [137, 0]
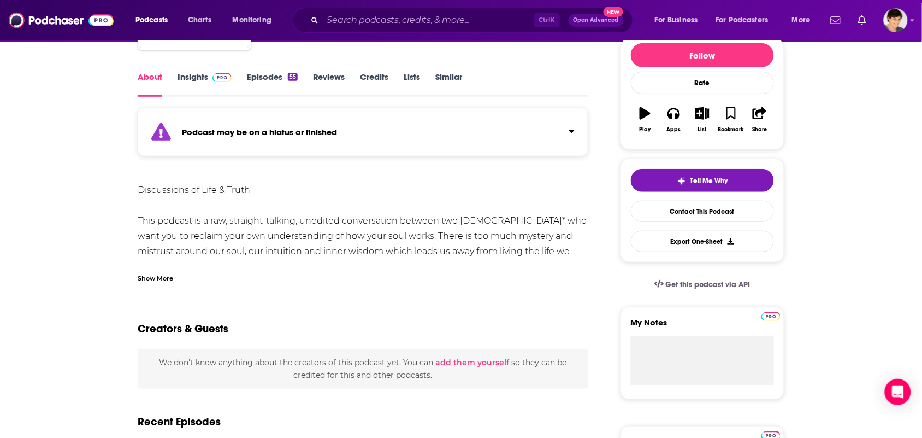
click at [235, 277] on div "Show More" at bounding box center [363, 273] width 451 height 19
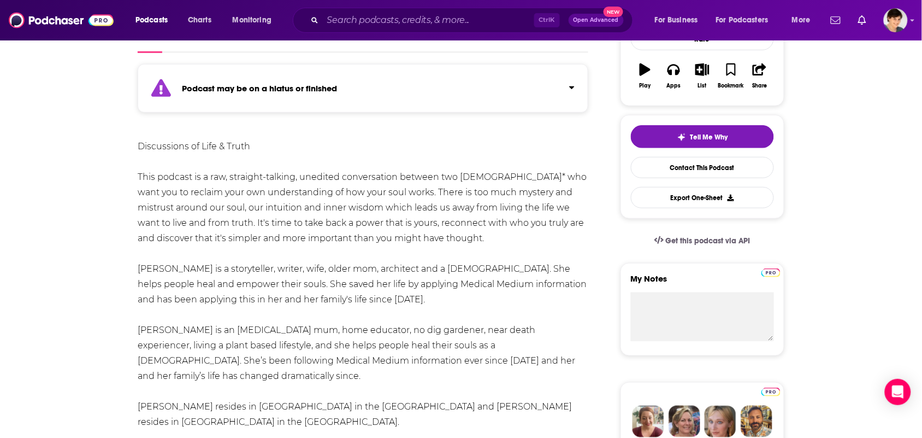
scroll to position [205, 0]
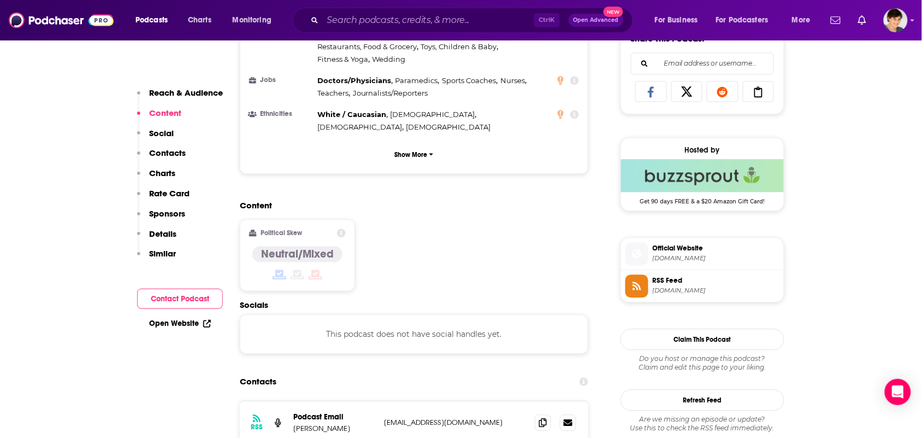
scroll to position [820, 0]
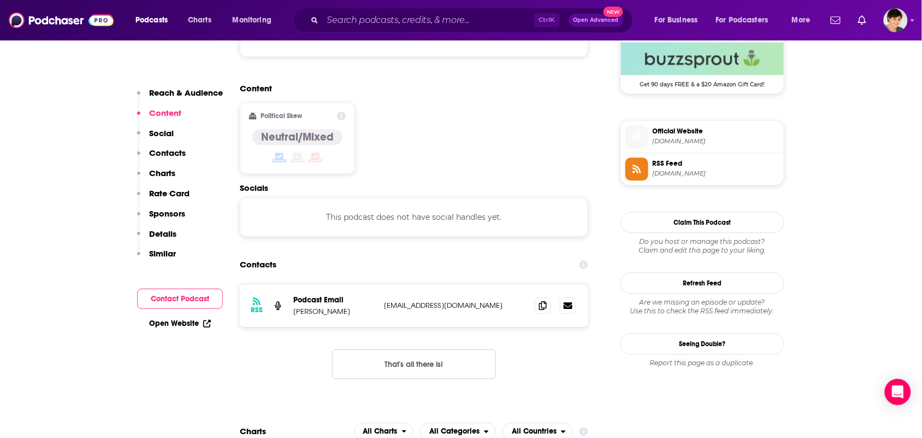
click at [556, 297] on div at bounding box center [556, 305] width 42 height 16
click at [548, 297] on span at bounding box center [543, 305] width 16 height 16
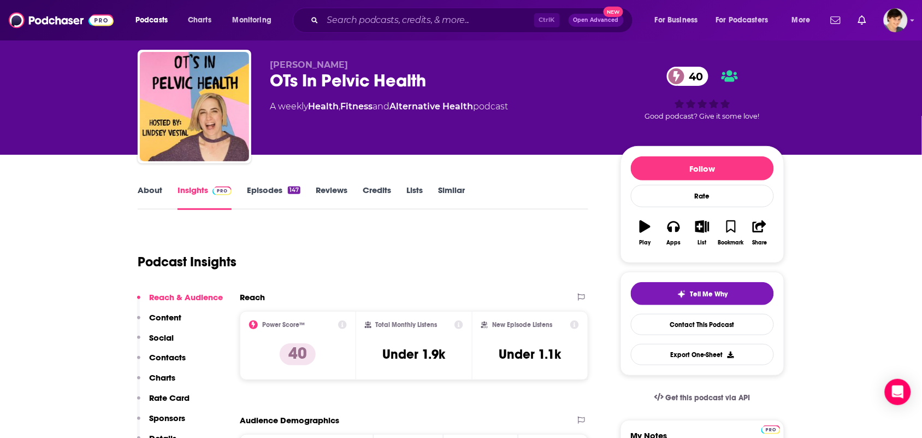
scroll to position [0, 0]
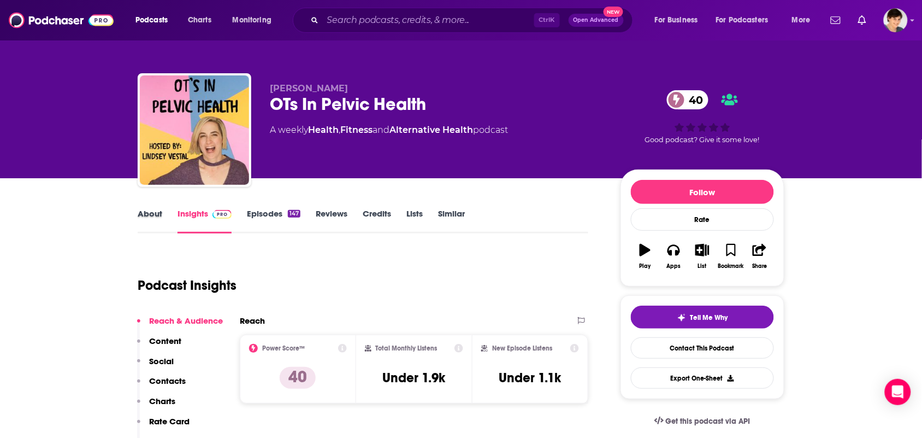
click at [164, 220] on div "About" at bounding box center [158, 220] width 40 height 25
click at [150, 220] on link "About" at bounding box center [150, 220] width 25 height 25
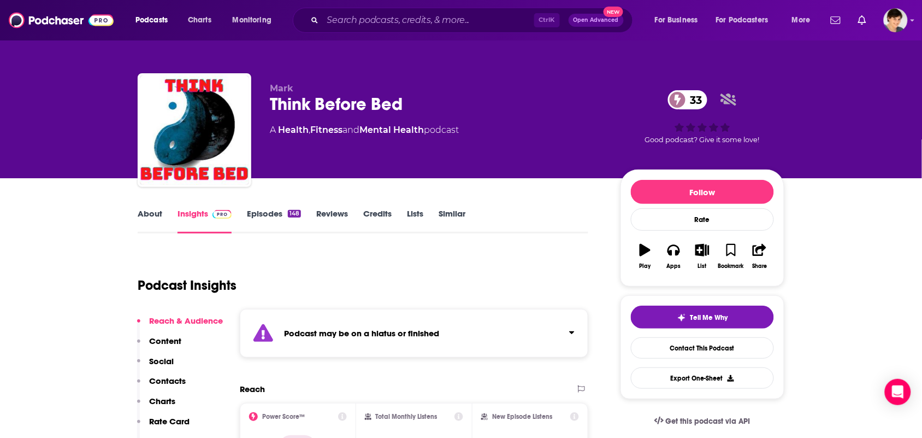
click at [148, 214] on link "About" at bounding box center [150, 220] width 25 height 25
